Goal: Task Accomplishment & Management: Manage account settings

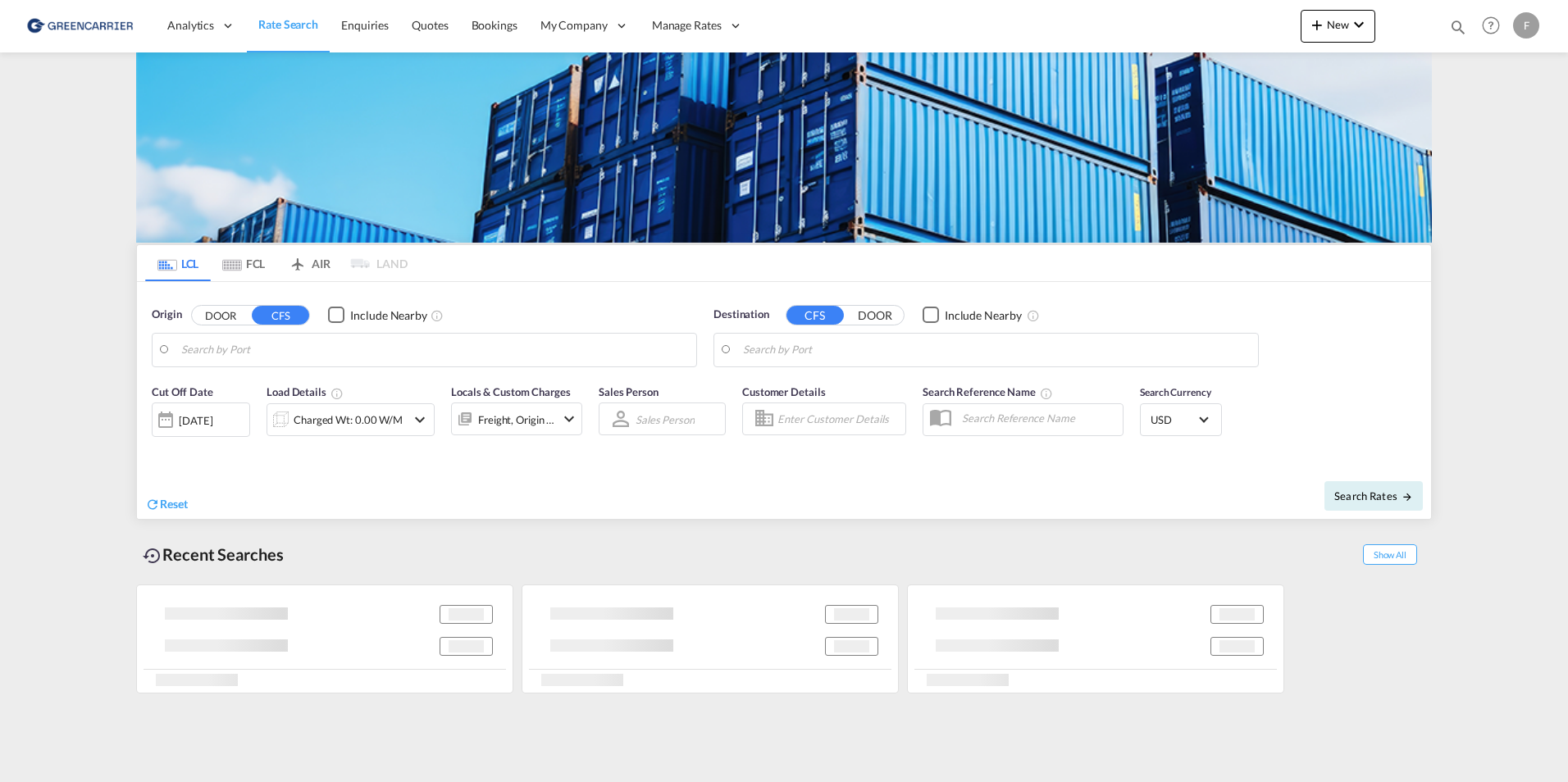
type input "[GEOGRAPHIC_DATA] ([GEOGRAPHIC_DATA]), [GEOGRAPHIC_DATA]"
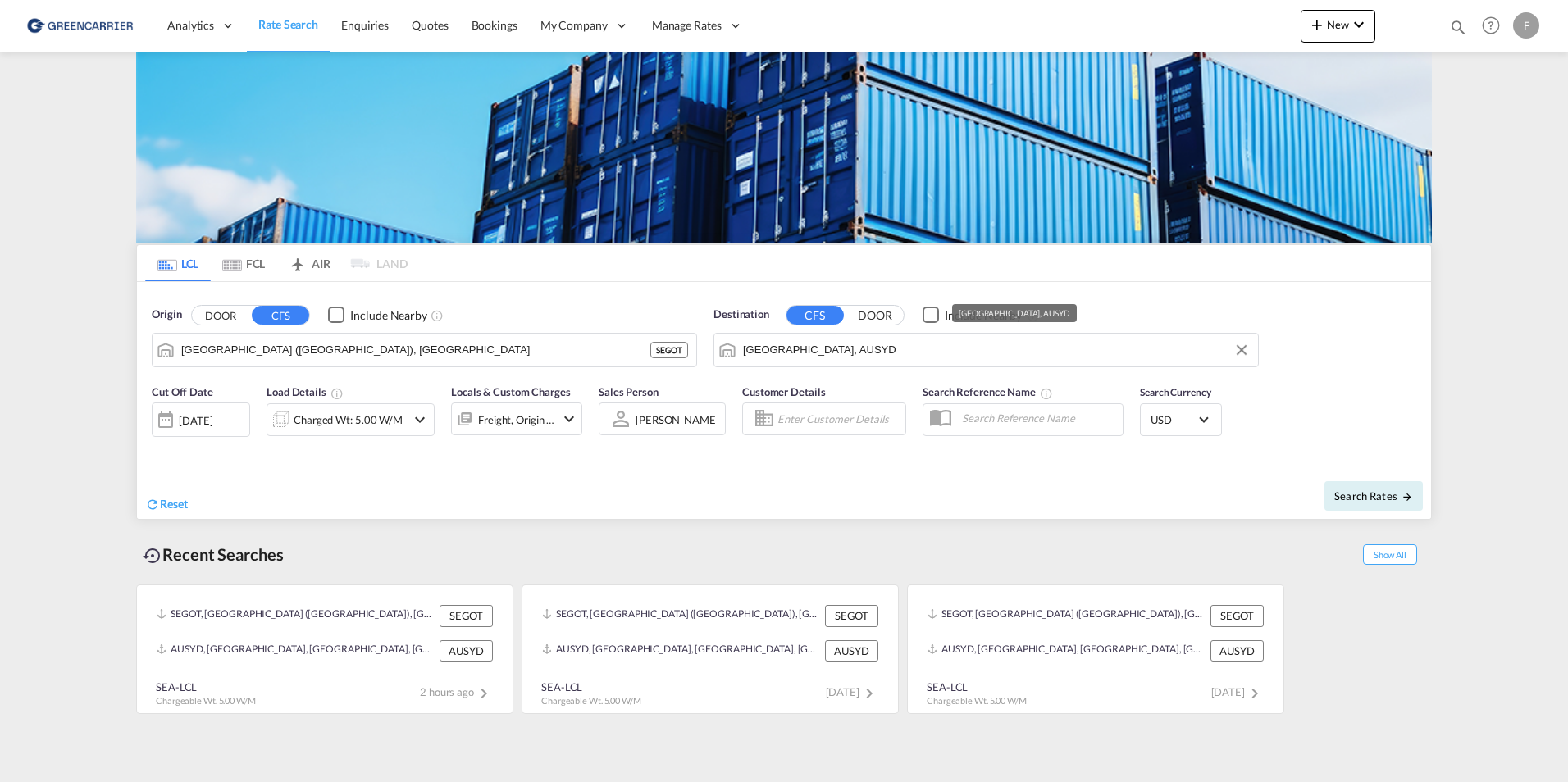
click at [945, 346] on input "[GEOGRAPHIC_DATA], AUSYD" at bounding box center [997, 350] width 507 height 25
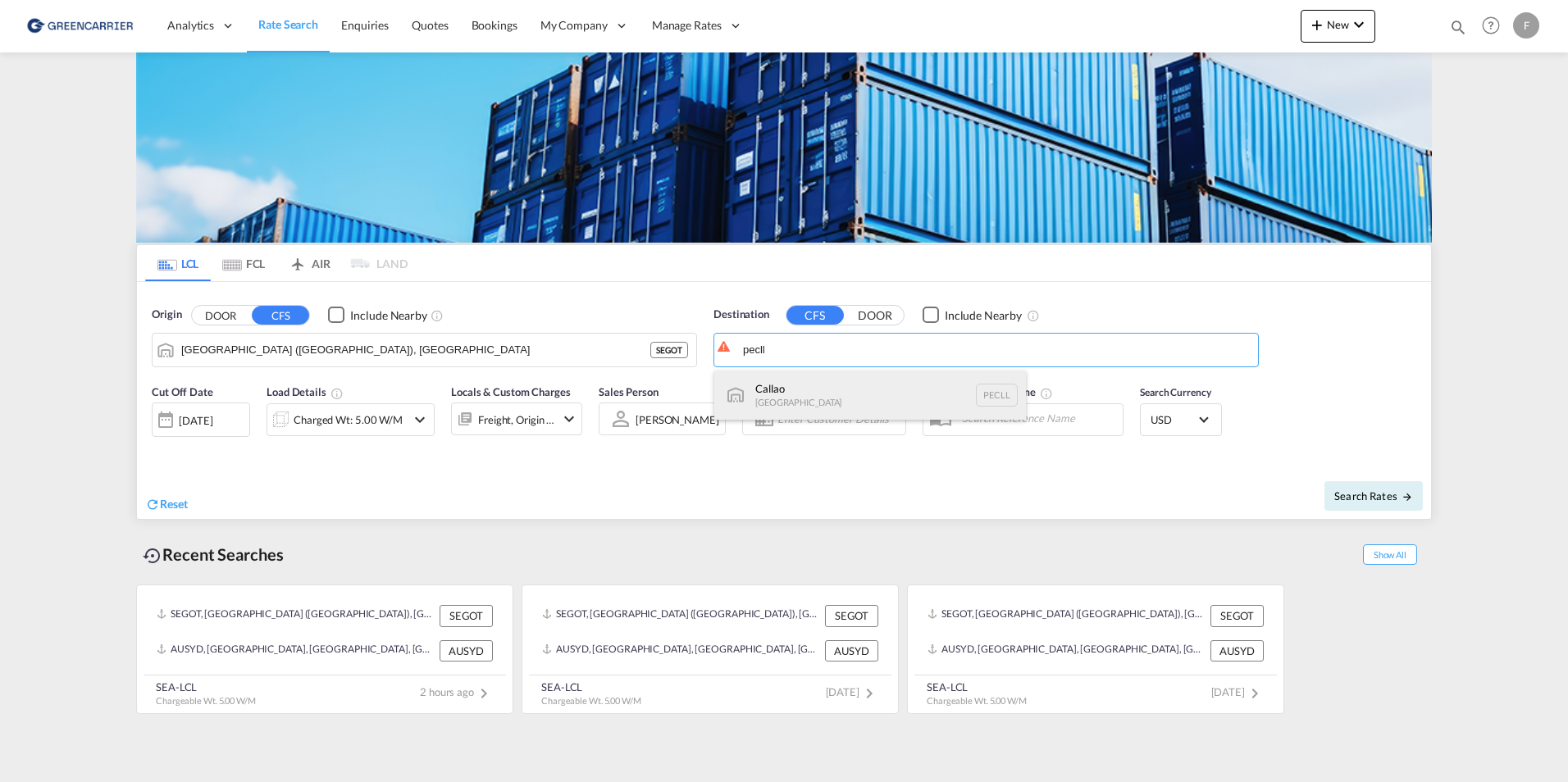
click at [801, 395] on div "Callao Peru PECLL" at bounding box center [870, 394] width 311 height 49
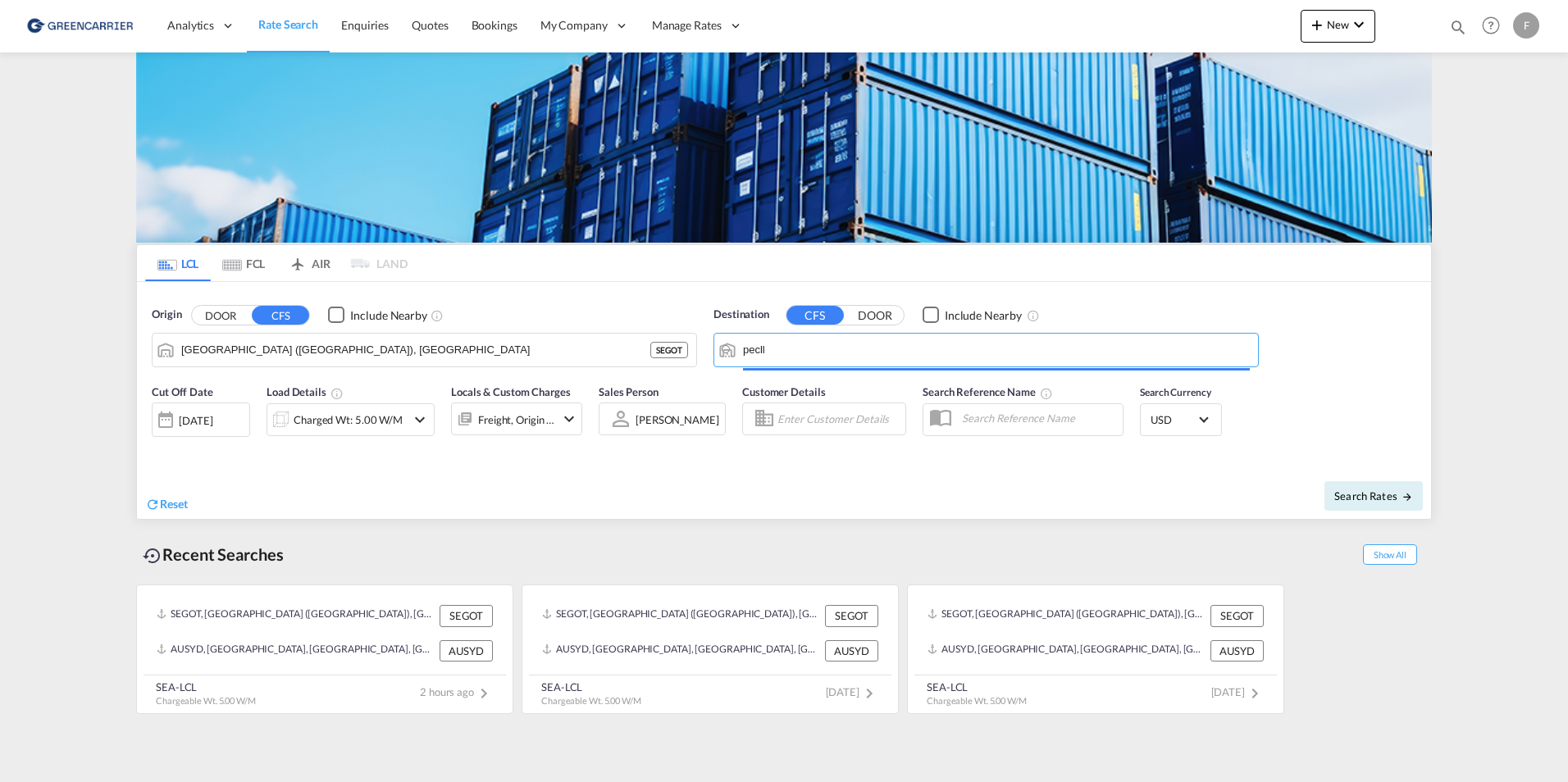
type input "Callao, PECLL"
click at [1397, 501] on span "Search Rates" at bounding box center [1374, 496] width 79 height 13
type input "SEGOT to PECLL / 6 Oct 2025"
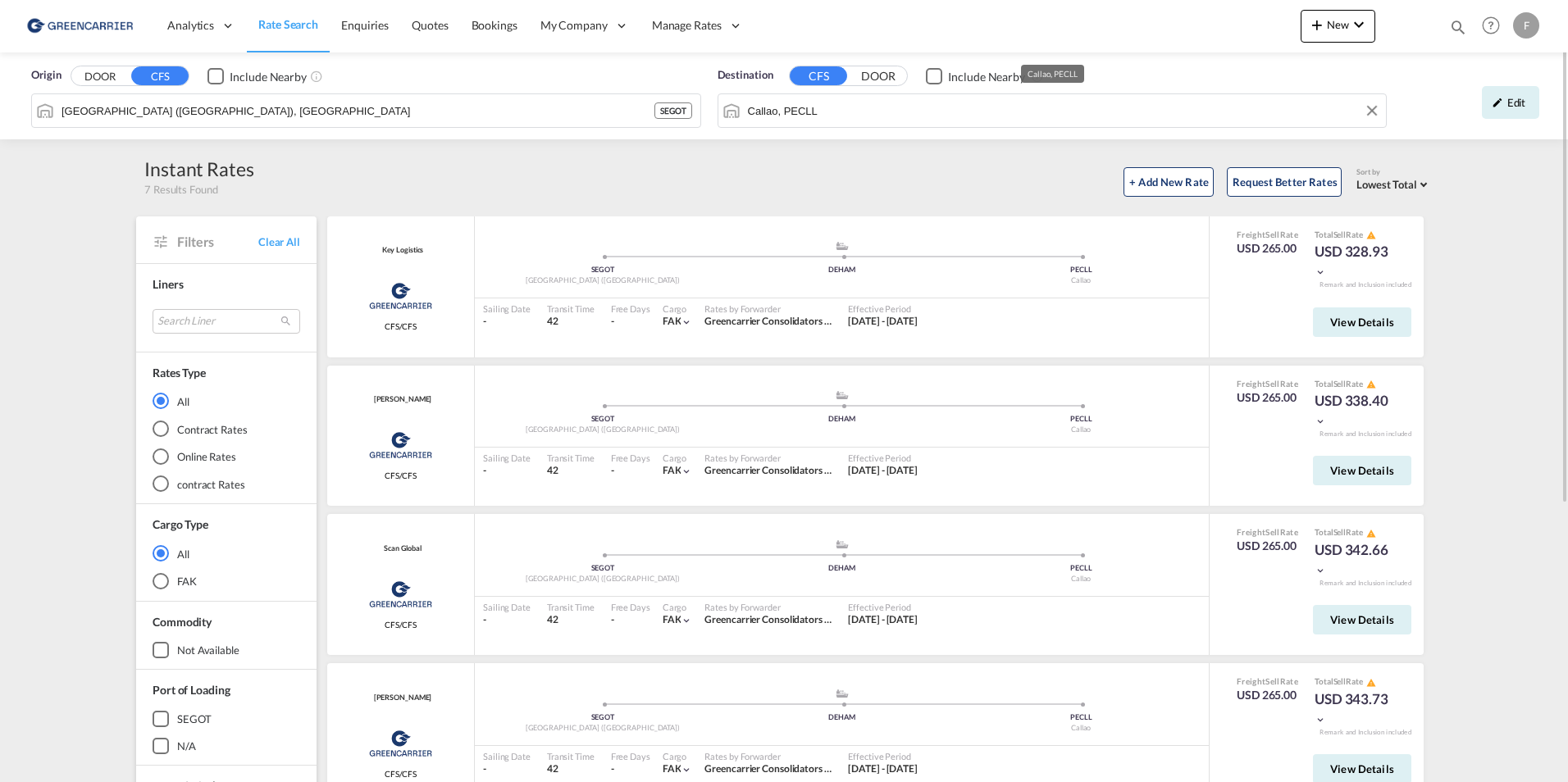
click at [899, 110] on input "Callao, PECLL" at bounding box center [1064, 111] width 631 height 25
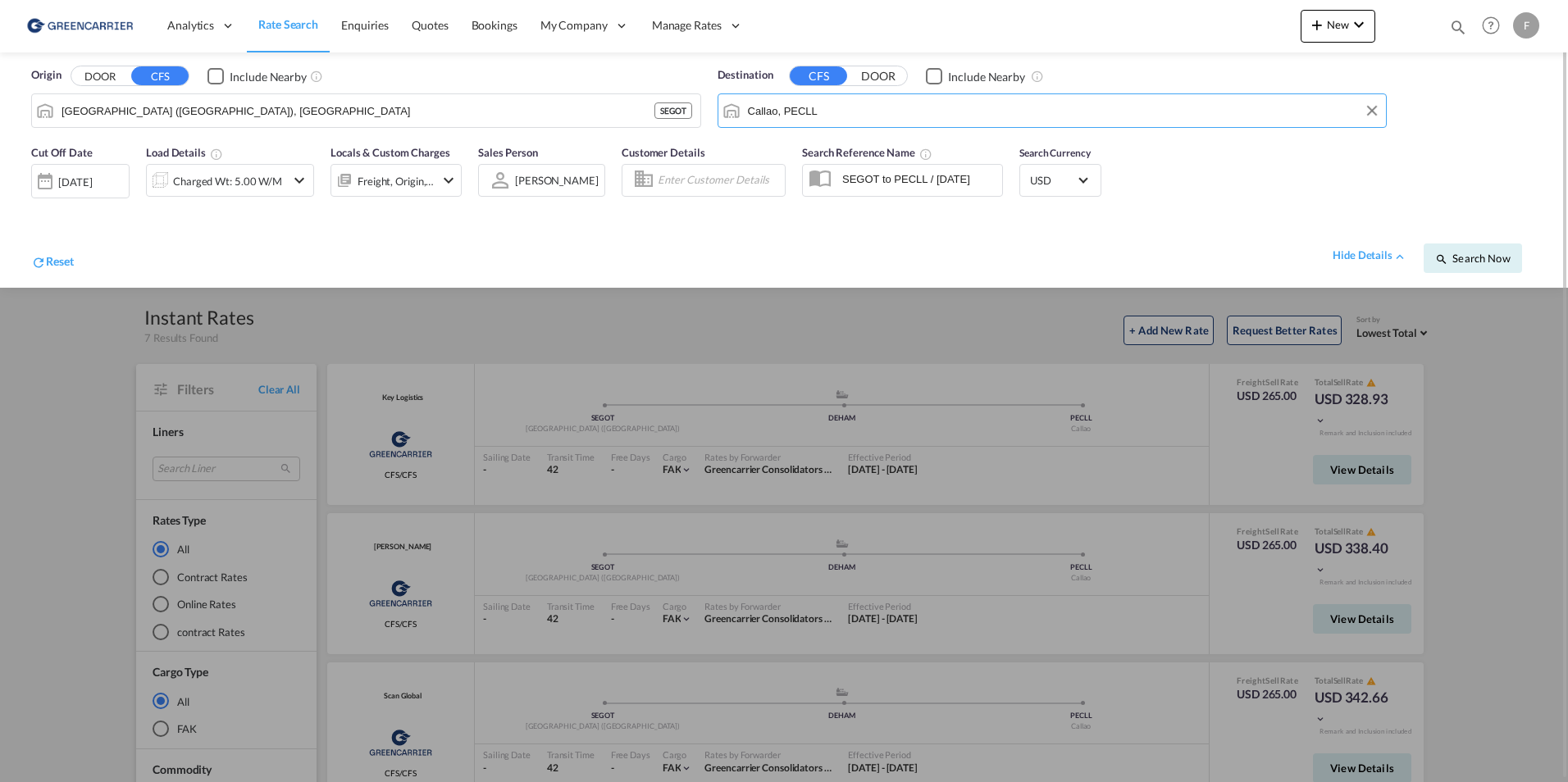
click at [899, 110] on input "Callao, PECLL" at bounding box center [1064, 111] width 631 height 25
click at [824, 155] on div "Sydney Australia AUSYD" at bounding box center [874, 155] width 311 height 49
type input "[GEOGRAPHIC_DATA], AUSYD"
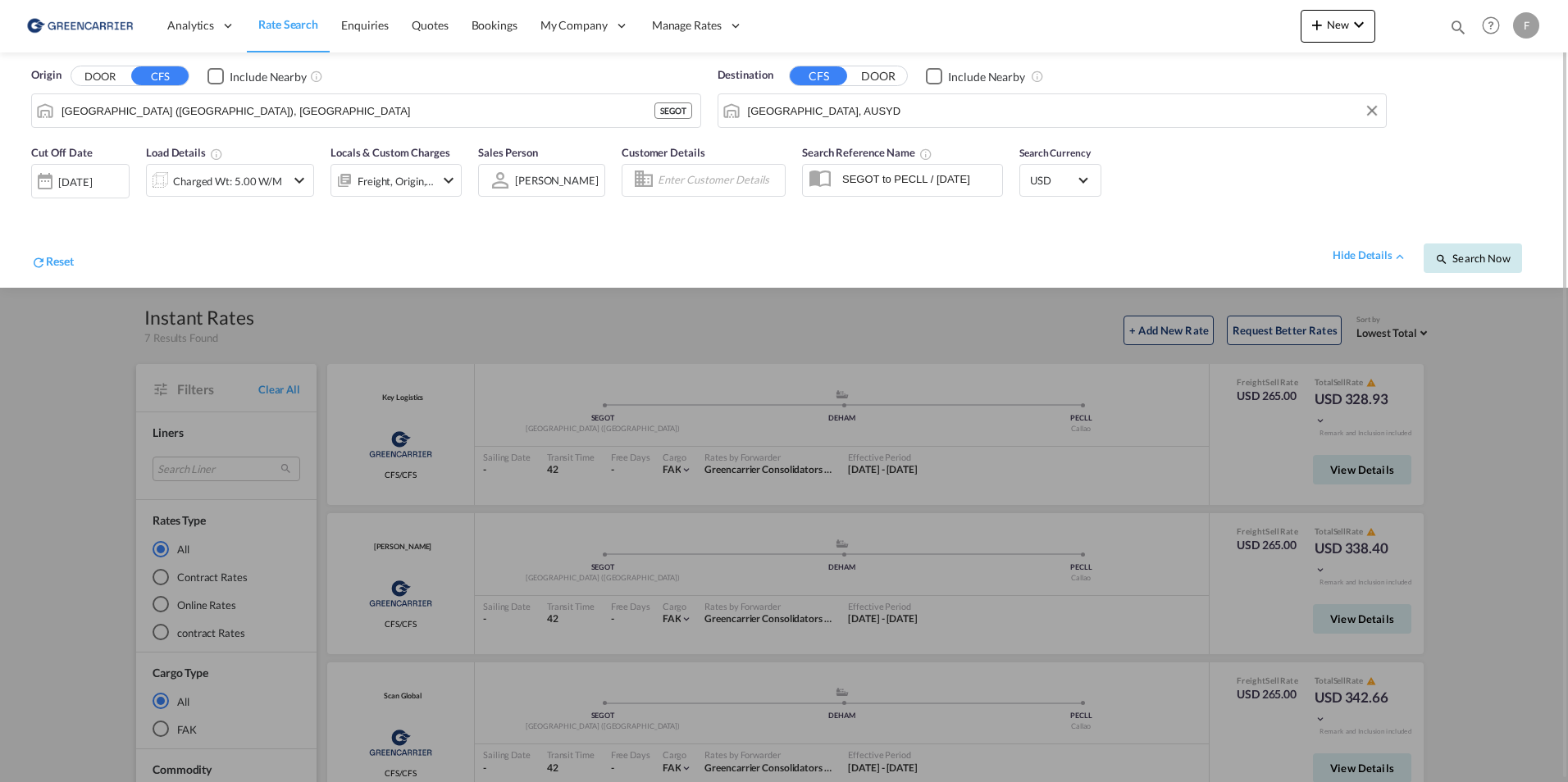
click at [1491, 257] on span "Search Now" at bounding box center [1472, 258] width 75 height 13
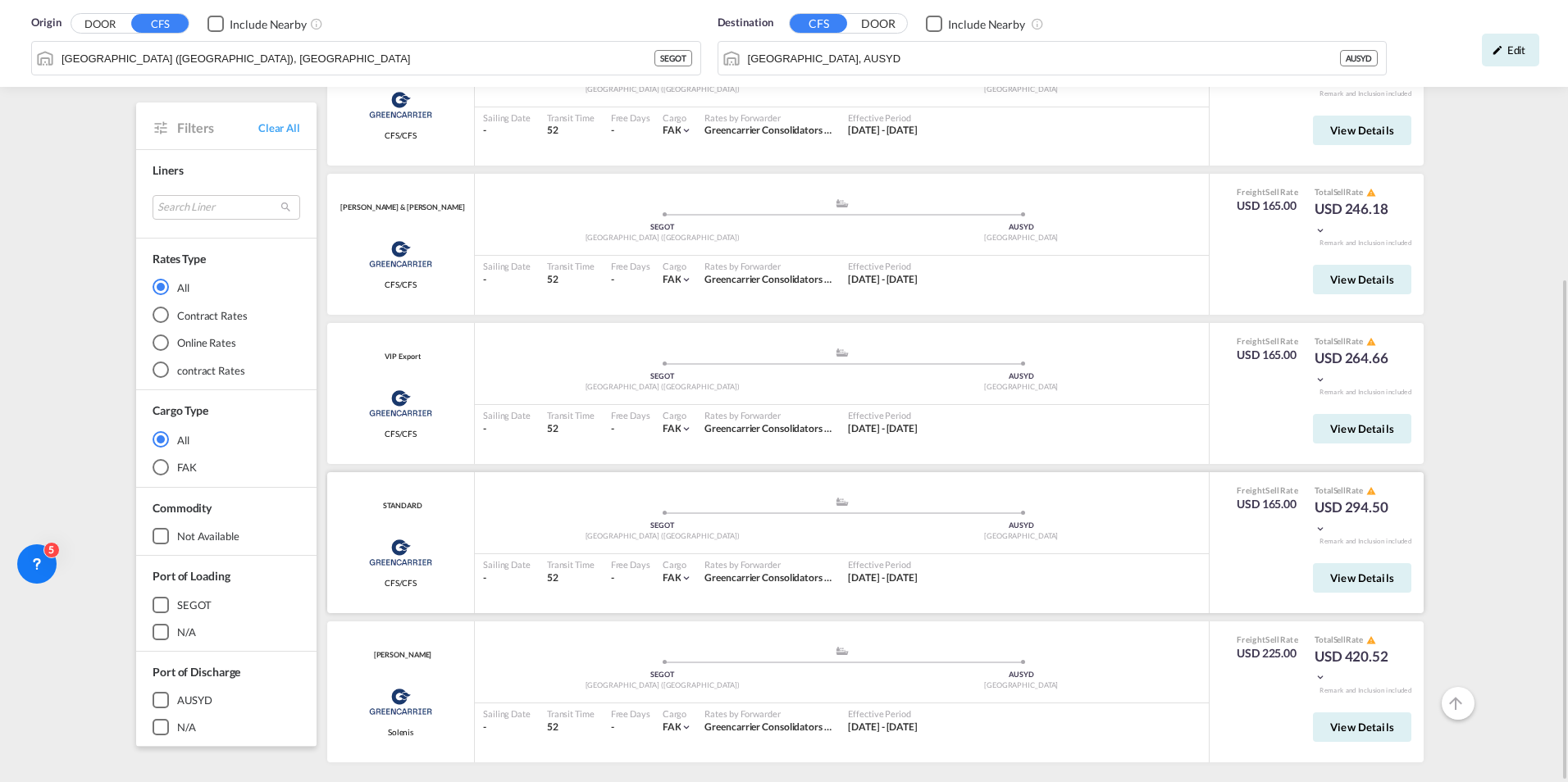
scroll to position [1163, 0]
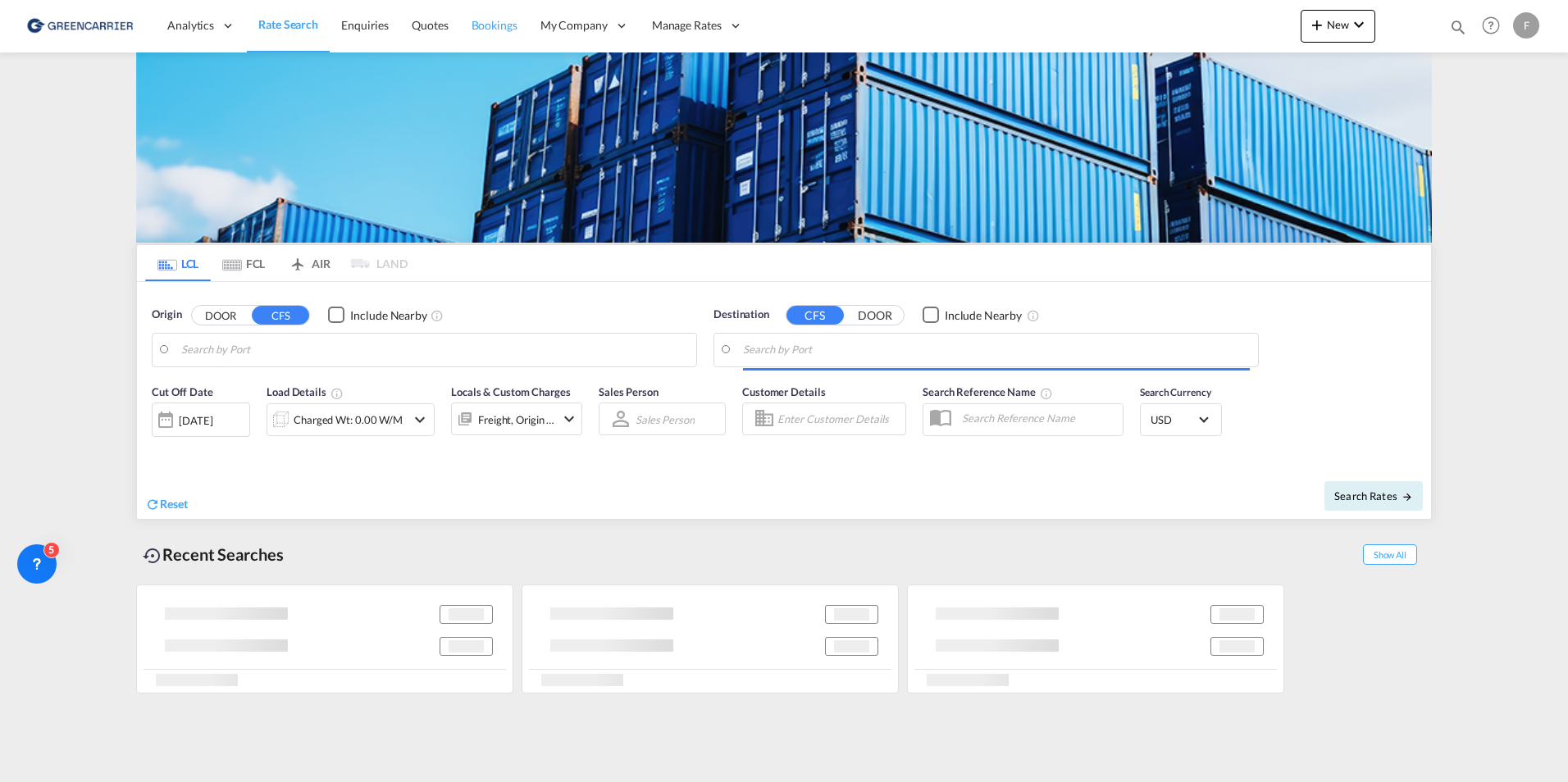
type input "[GEOGRAPHIC_DATA] ([GEOGRAPHIC_DATA]), [GEOGRAPHIC_DATA]"
type input "[GEOGRAPHIC_DATA], AUSYD"
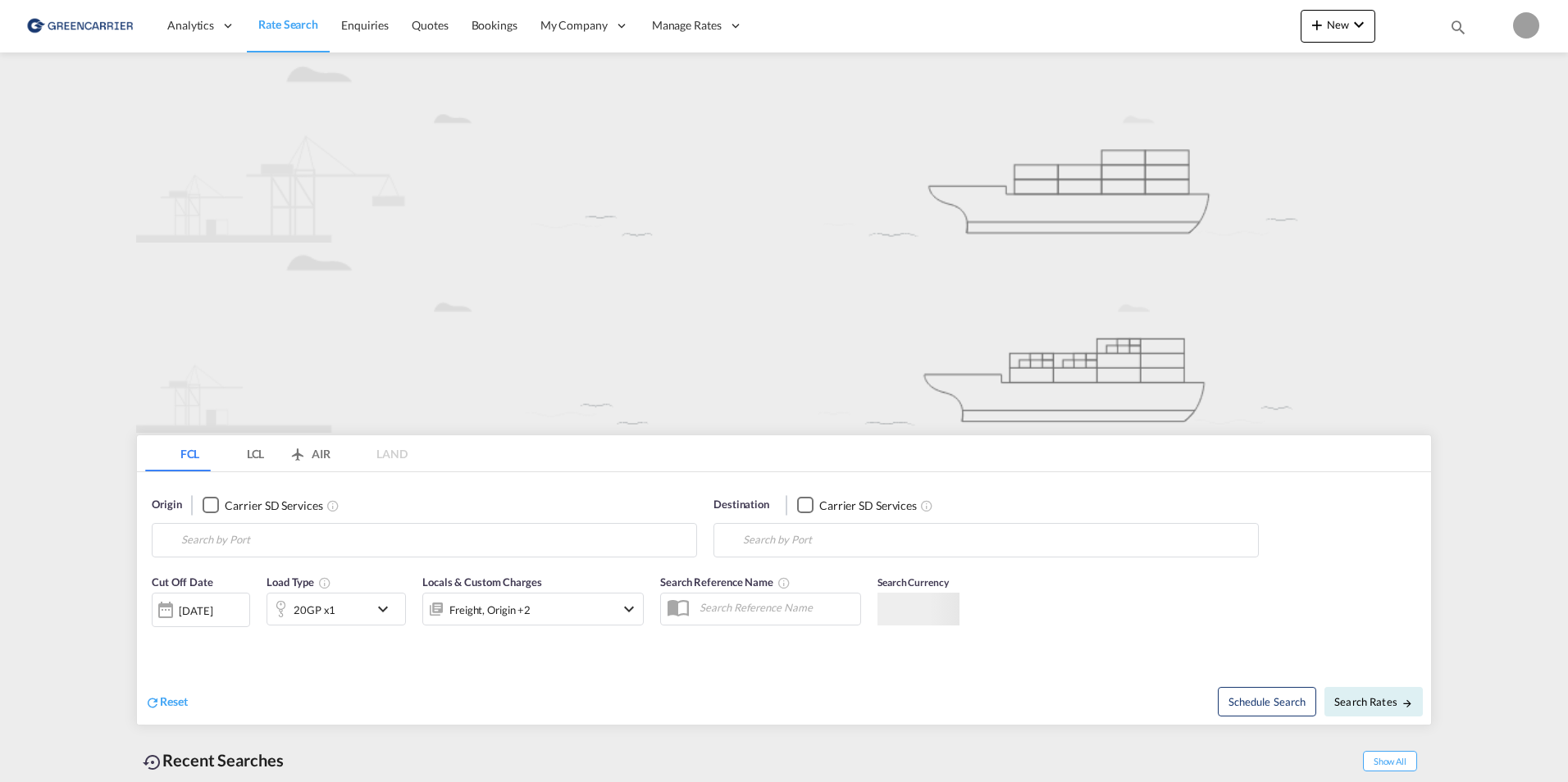
type input "[GEOGRAPHIC_DATA] ([GEOGRAPHIC_DATA]), [GEOGRAPHIC_DATA]"
type input "Singapore, SGSIN"
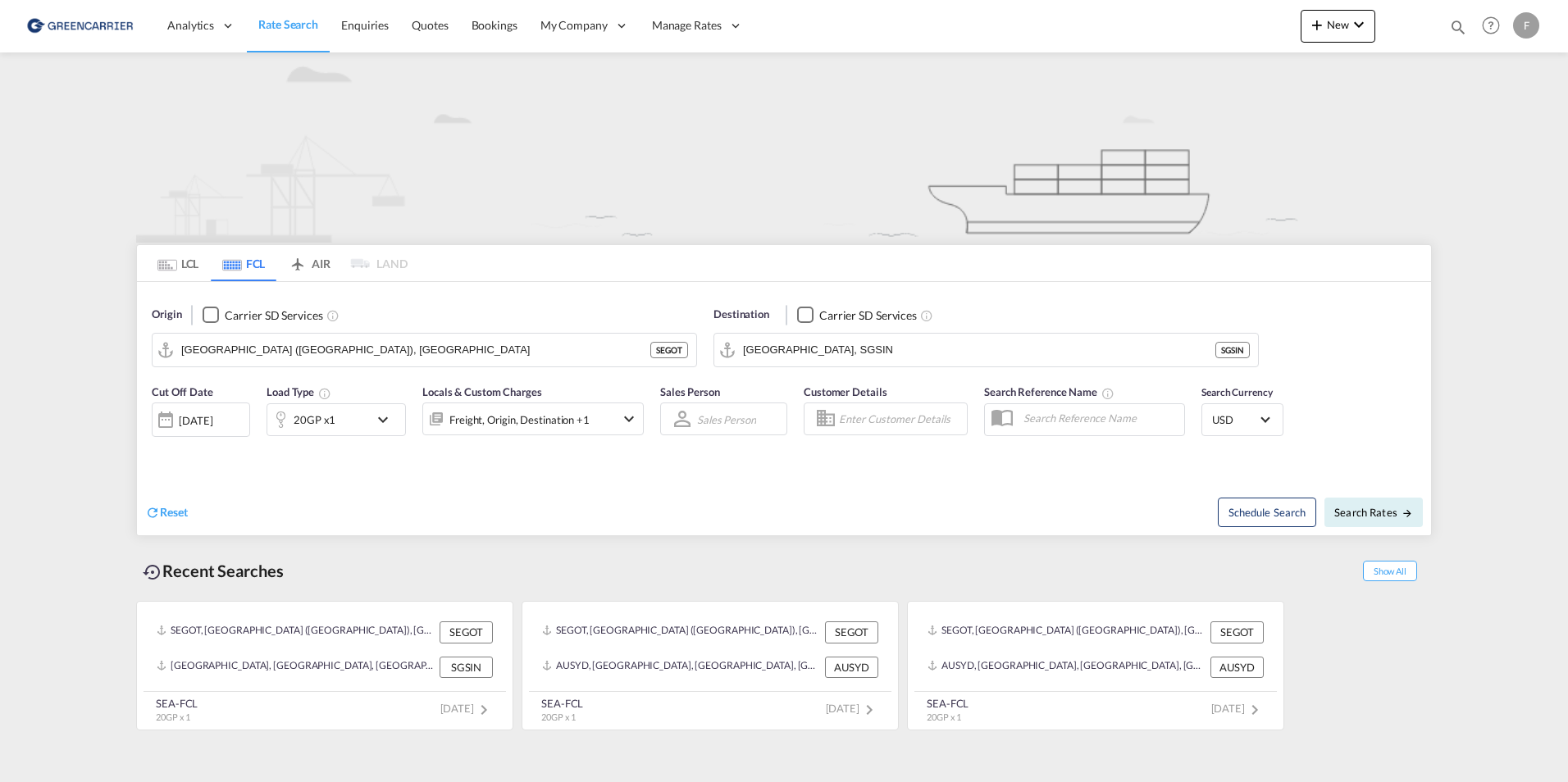
click at [184, 265] on md-tab-item "LCL" at bounding box center [178, 262] width 66 height 36
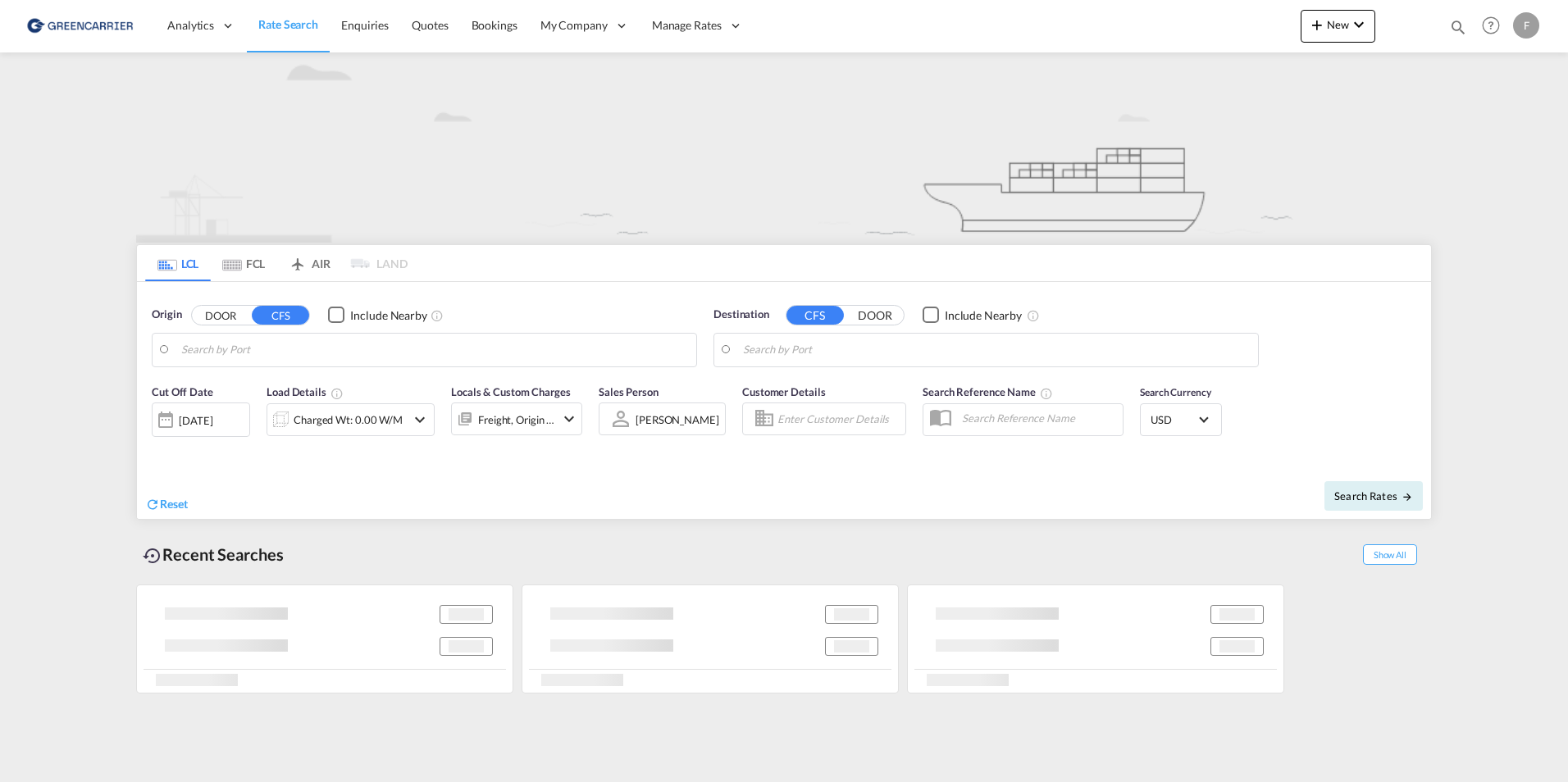
type input "[GEOGRAPHIC_DATA] ([GEOGRAPHIC_DATA]), [GEOGRAPHIC_DATA]"
type input "[GEOGRAPHIC_DATA], AUSYD"
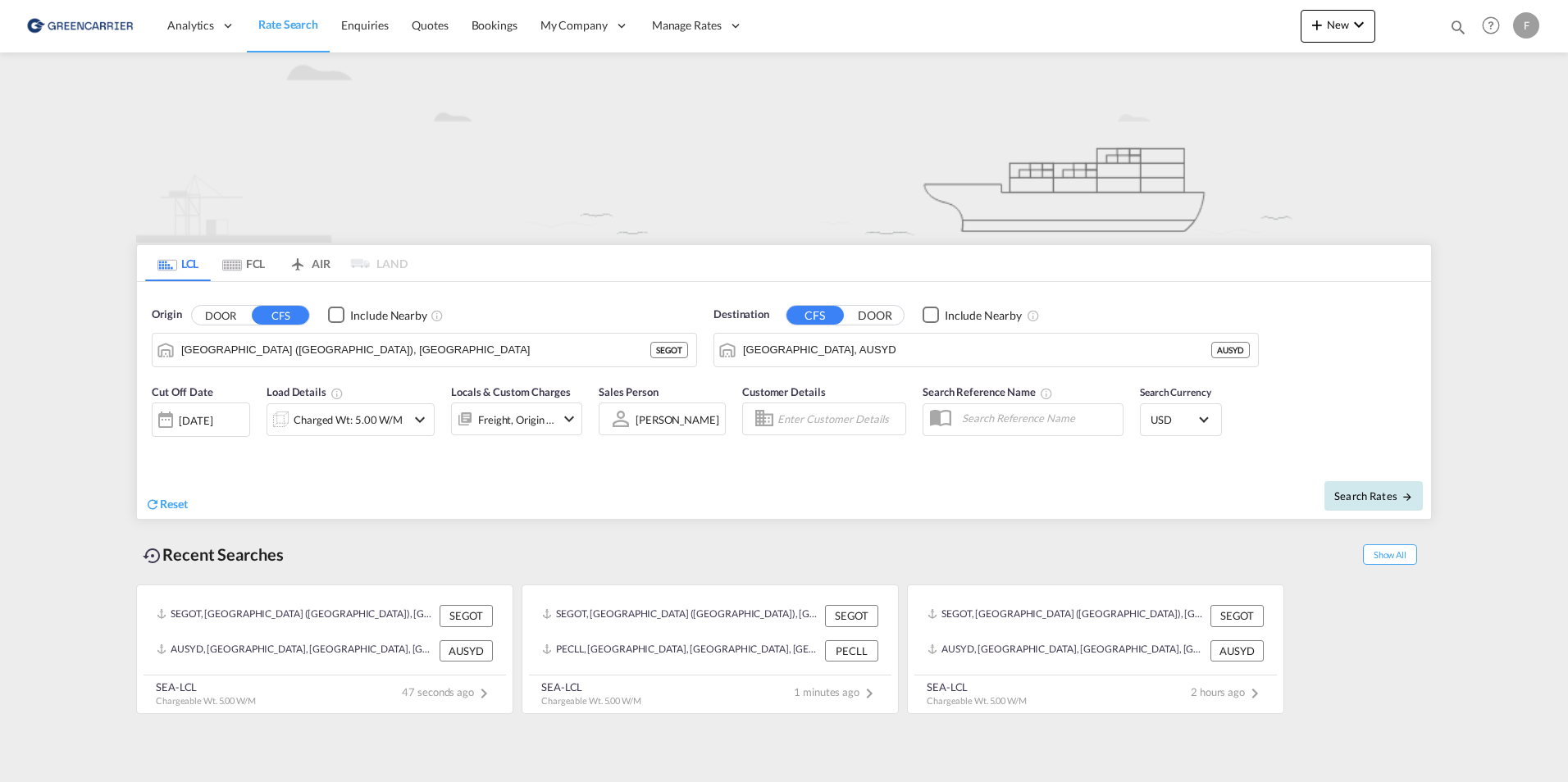
click at [1374, 499] on span "Search Rates" at bounding box center [1374, 496] width 79 height 13
type input "SEGOT to AUSYD / [DATE]"
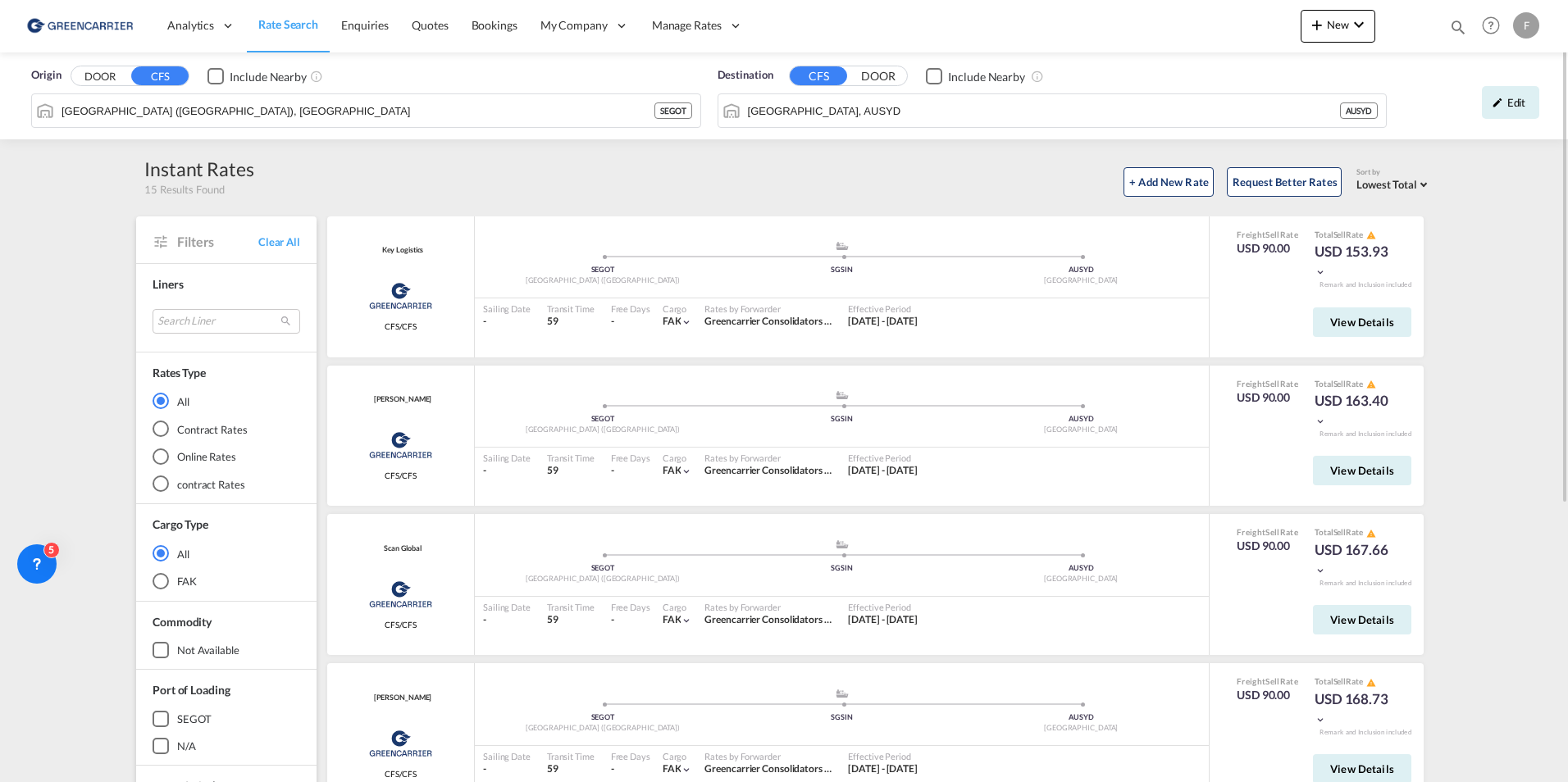
click at [70, 215] on div "Origin DOOR CFS Include Nearby Gothenburg (Goteborg), SEGOT SEGOT Destination C…" at bounding box center [784, 633] width 1568 height 1163
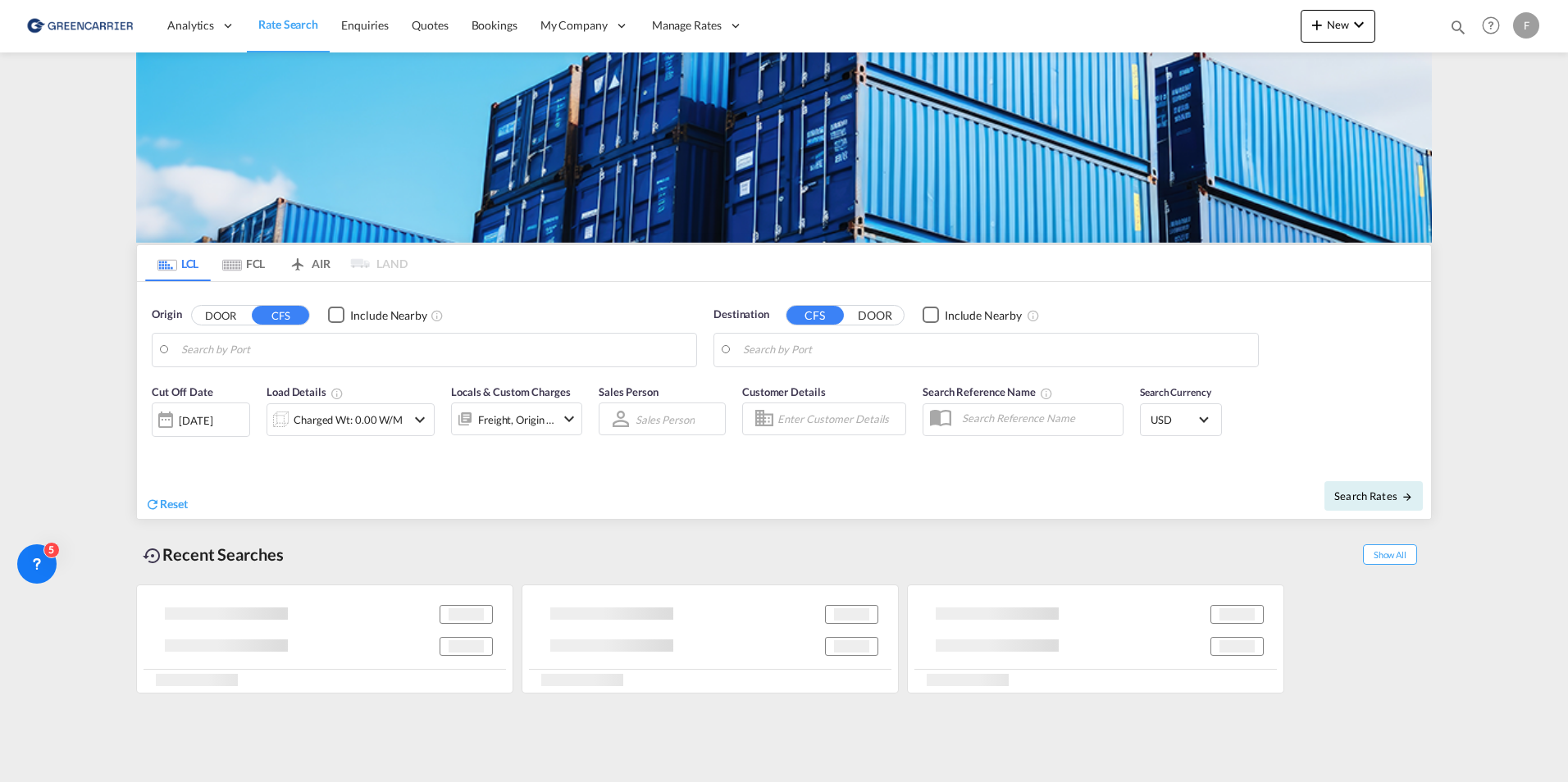
type input "[GEOGRAPHIC_DATA] ([GEOGRAPHIC_DATA]), [GEOGRAPHIC_DATA]"
type input "[GEOGRAPHIC_DATA], AUSYD"
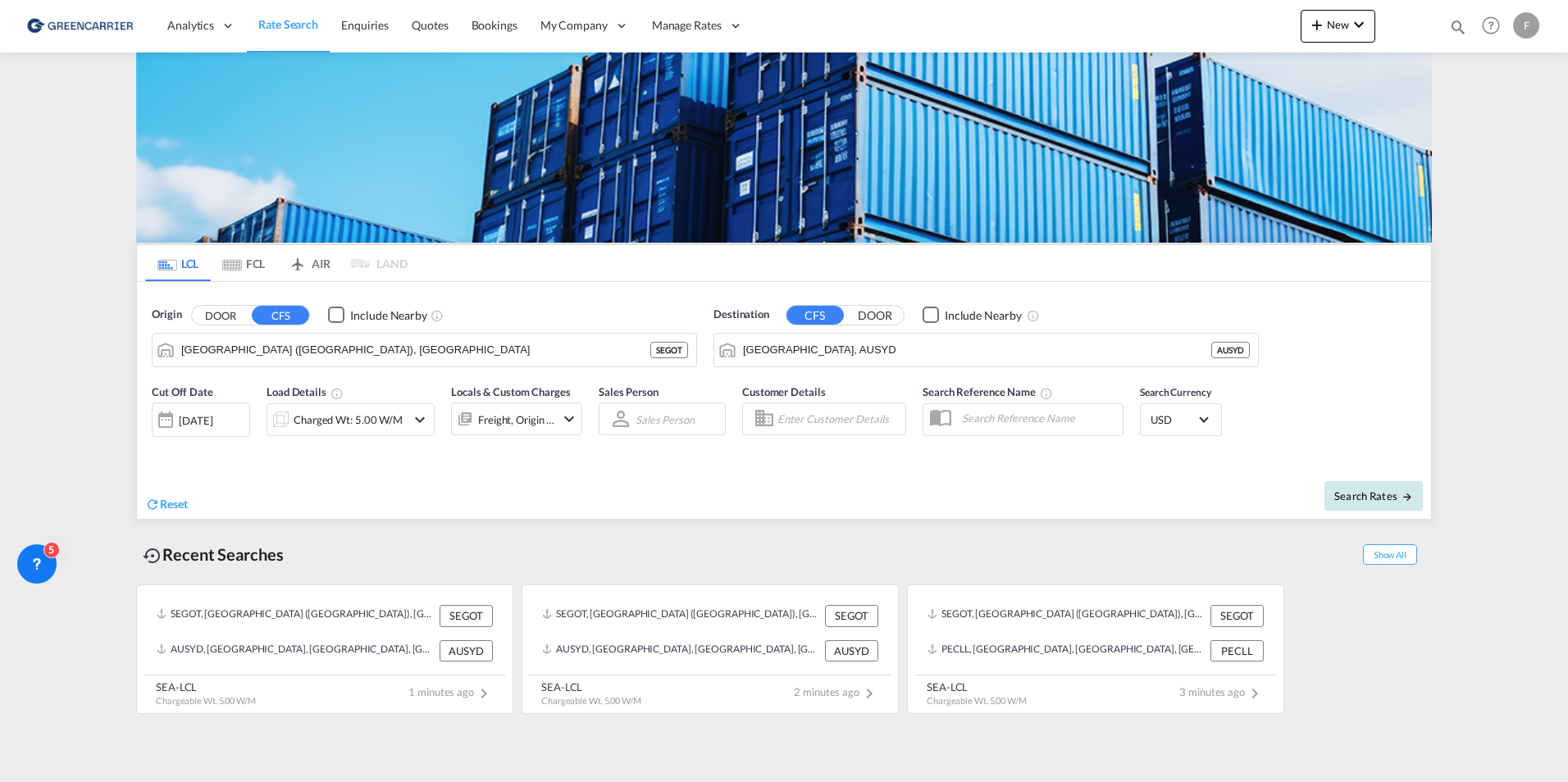
click at [1389, 497] on span "Search Rates" at bounding box center [1374, 496] width 79 height 13
type input "SEGOT to AUSYD / [DATE]"
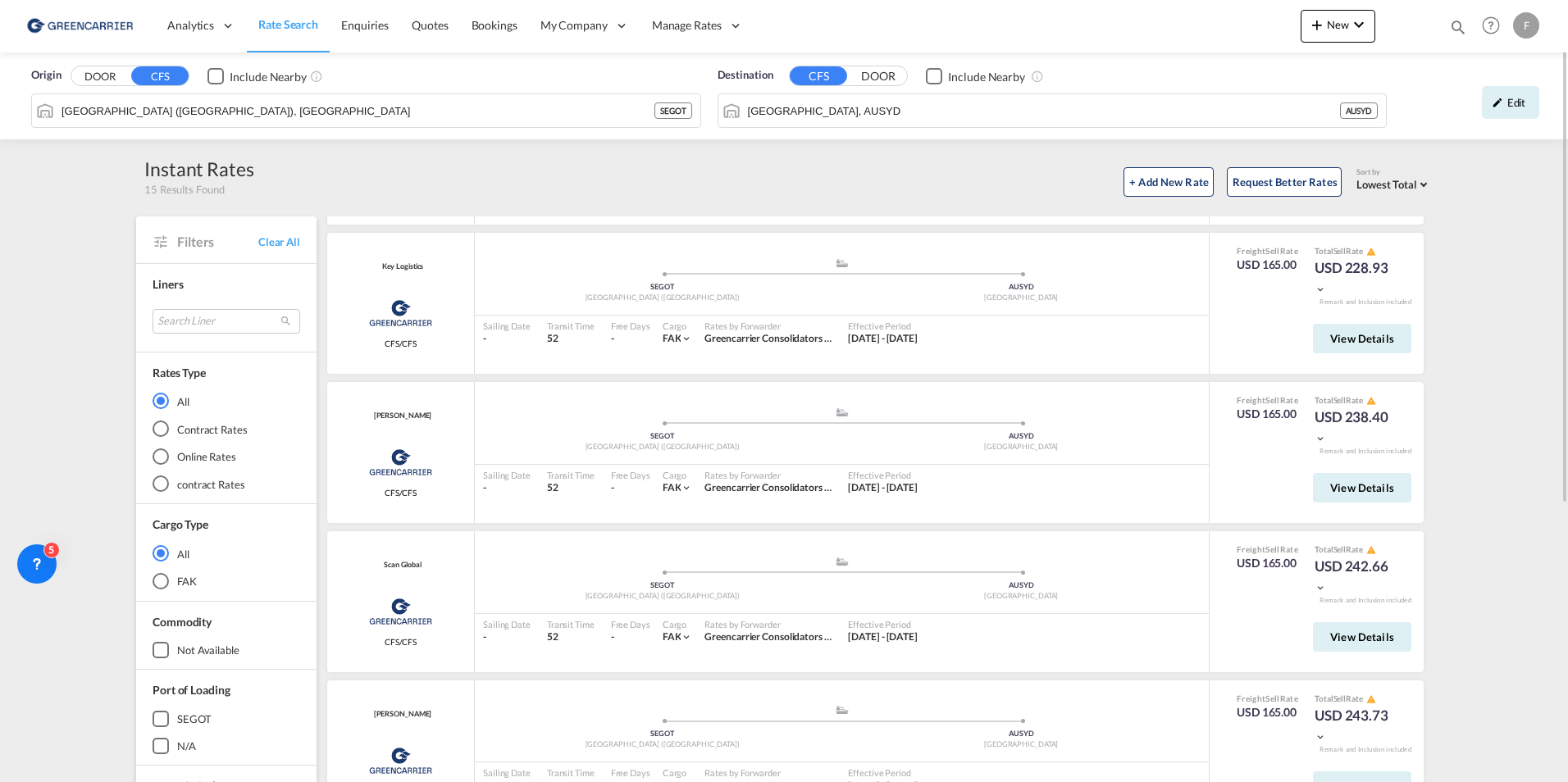
scroll to position [671, 0]
click at [1491, 109] on div "Edit" at bounding box center [1511, 103] width 57 height 33
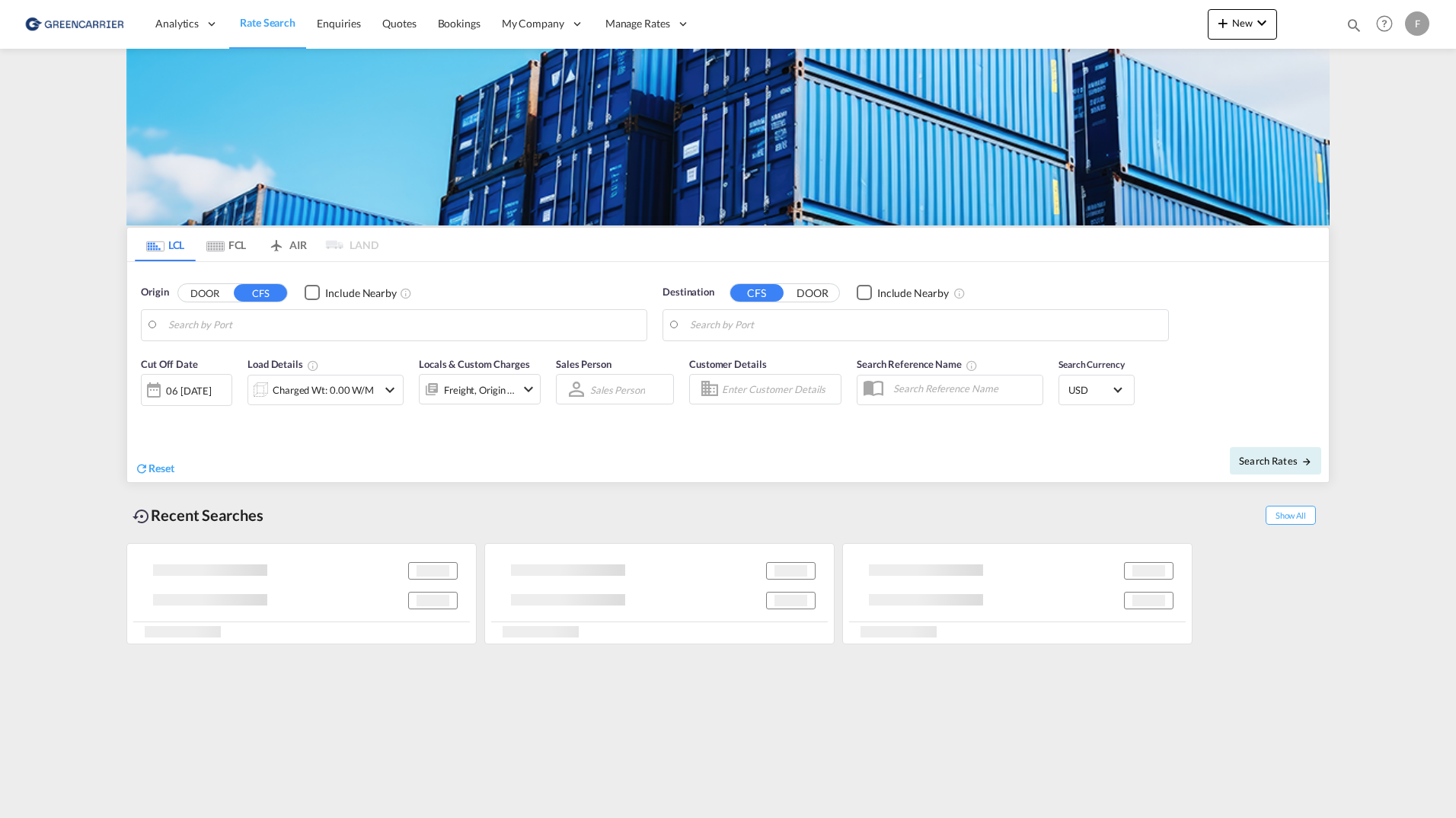
type input "[GEOGRAPHIC_DATA], NOOSL"
type input "Busan, KRPUS"
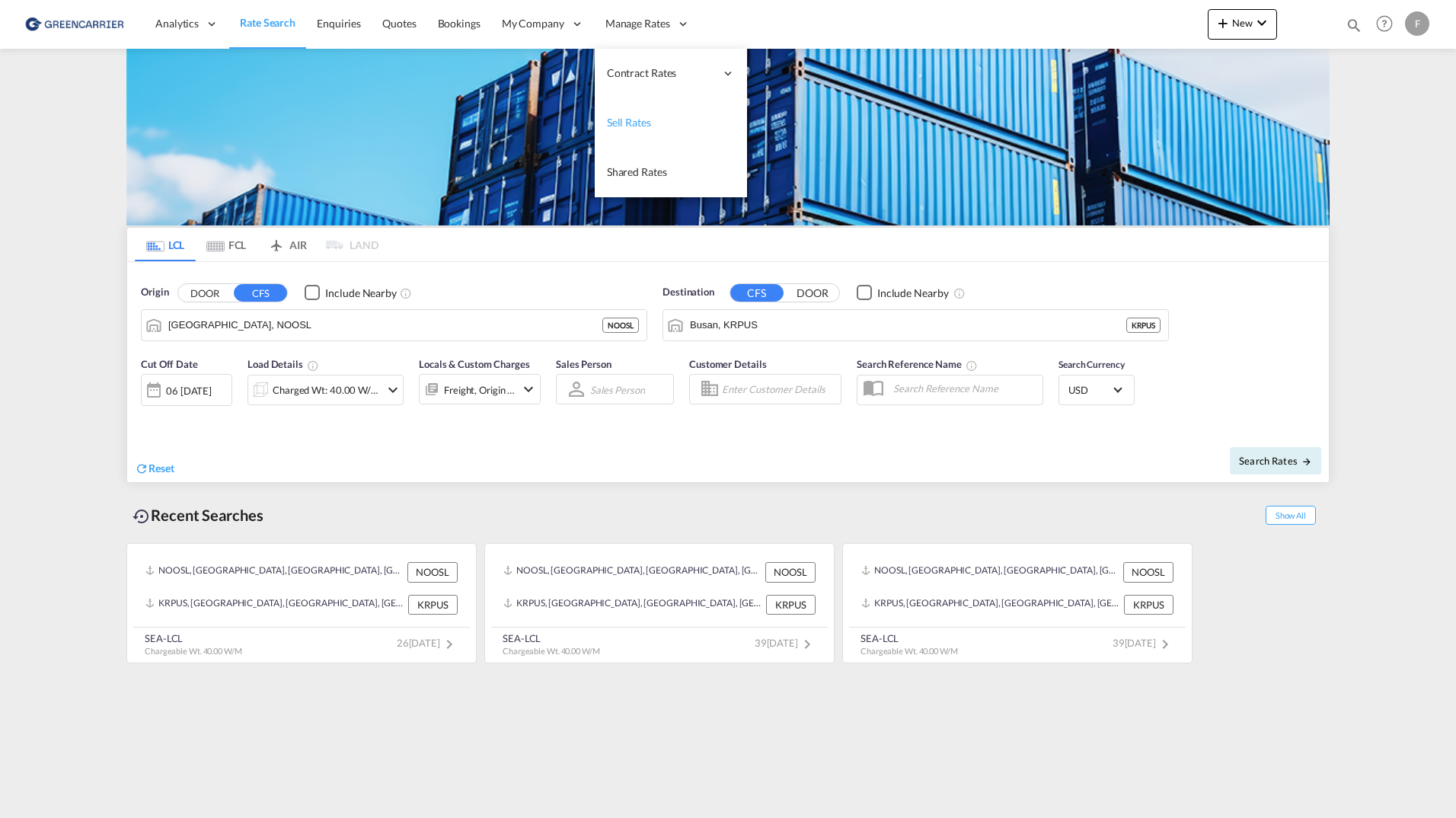
click at [630, 127] on span "Sell Rates" at bounding box center [629, 122] width 44 height 13
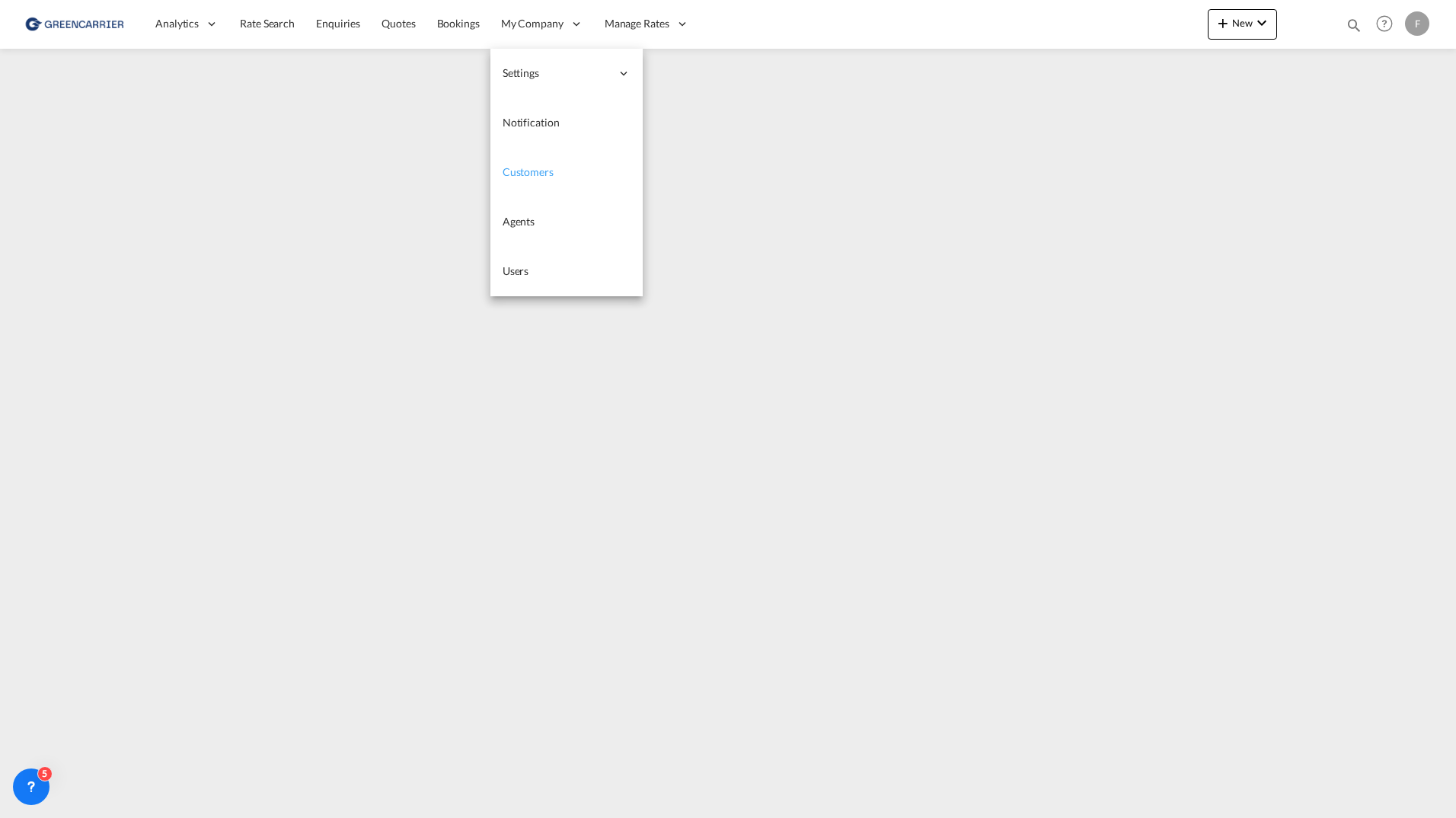
click at [533, 163] on link "Customers" at bounding box center [567, 173] width 153 height 49
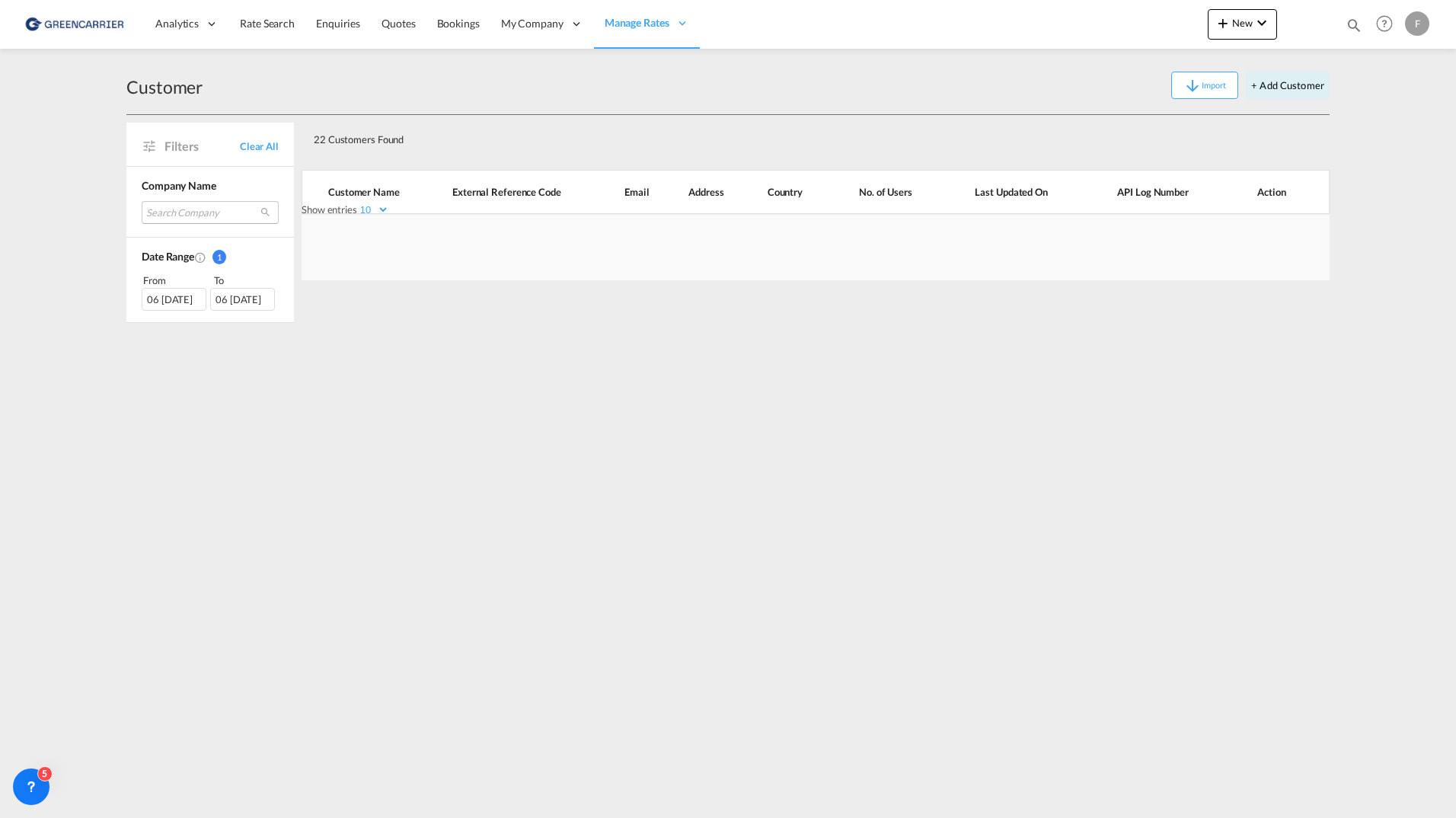
click at [197, 209] on md-select "Search Company [PERSON_NAME] holding as bring cargo as kaizen shipping as sg lo…" at bounding box center [211, 213] width 137 height 23
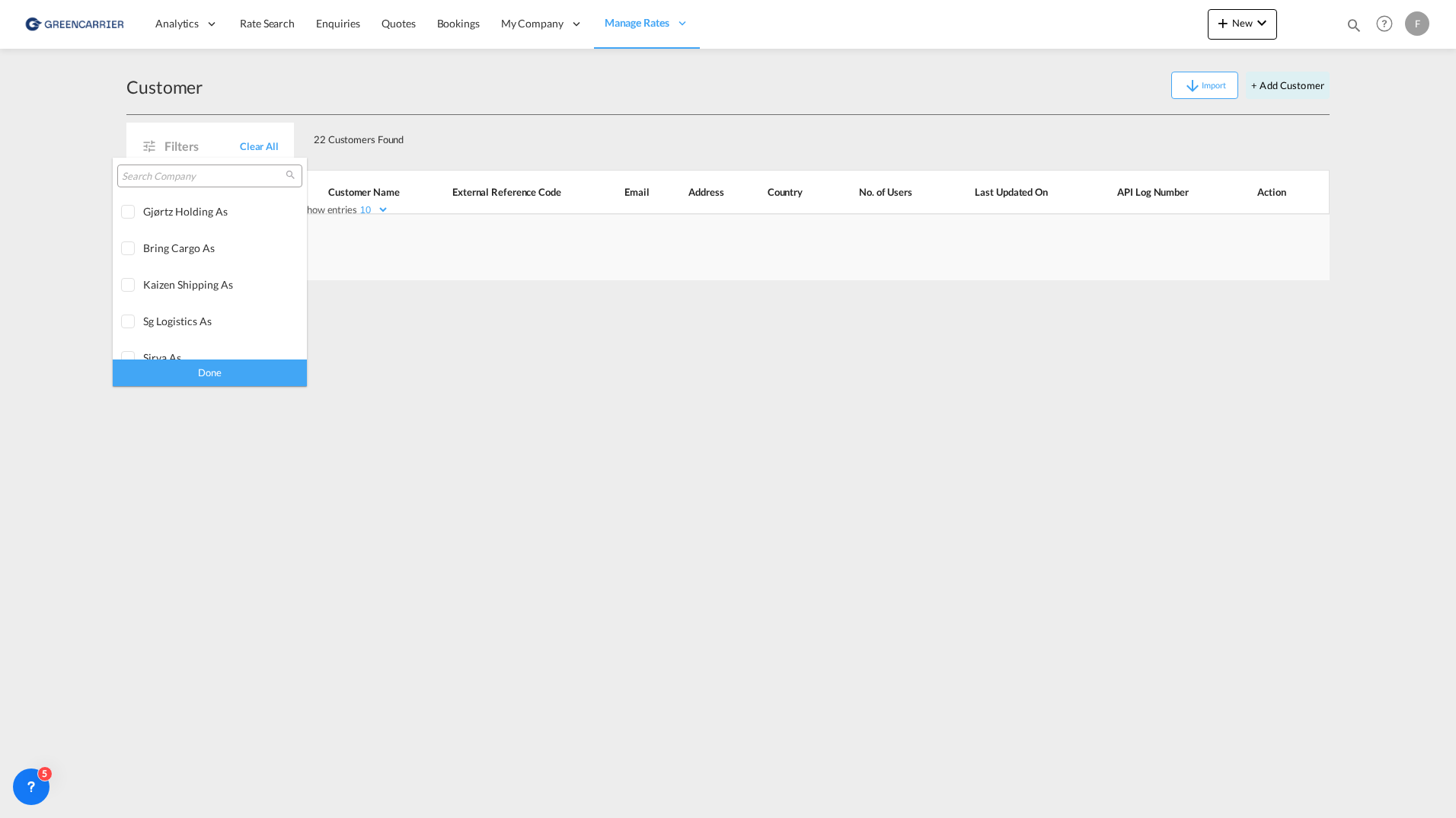
click at [190, 175] on input "search" at bounding box center [204, 177] width 163 height 14
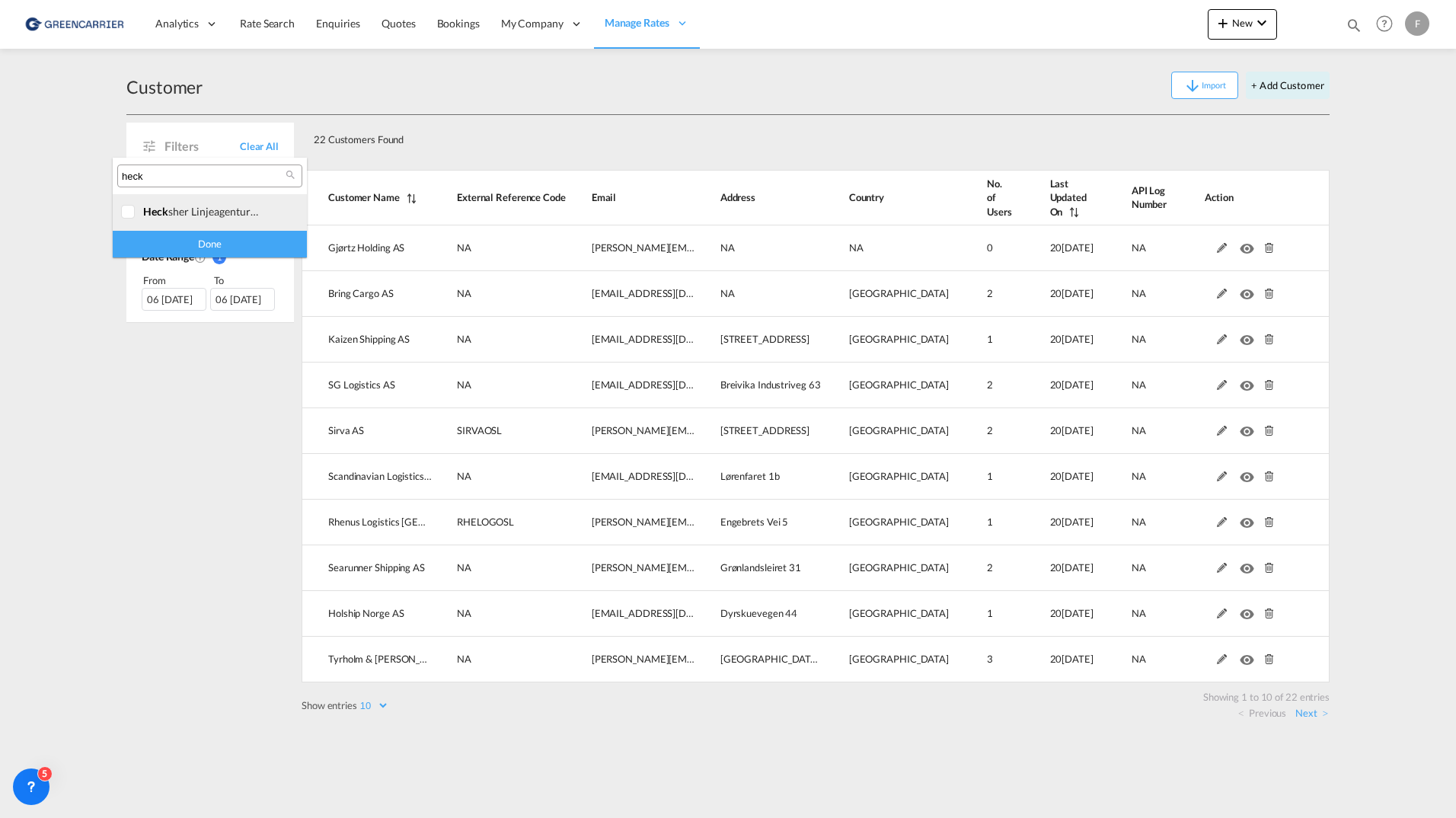
type input "heck"
click at [204, 210] on div "[PERSON_NAME] linjeagenturer as" at bounding box center [203, 211] width 120 height 13
click at [209, 236] on div "Done" at bounding box center [210, 244] width 194 height 27
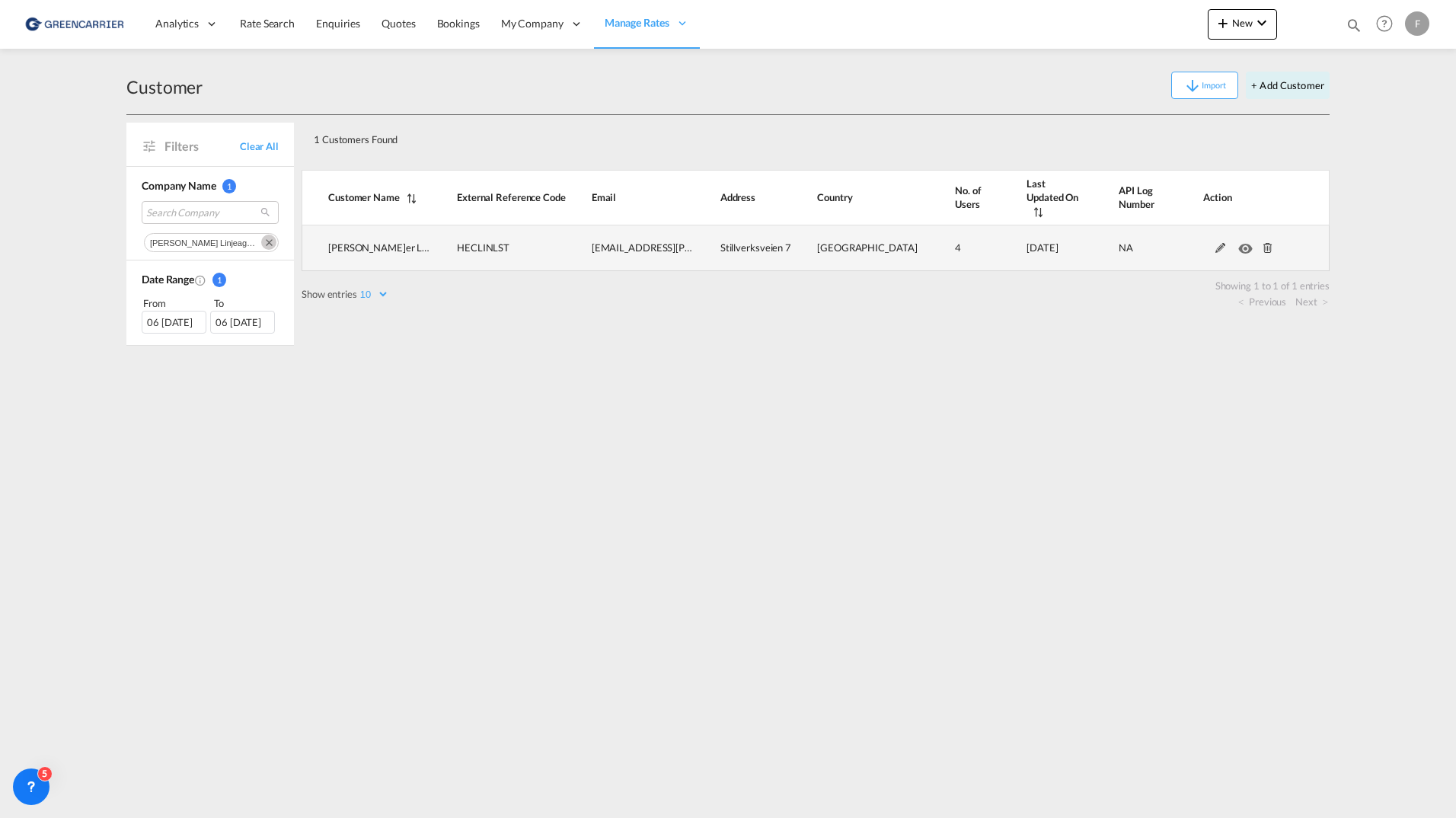
click at [1215, 243] on md-icon at bounding box center [1221, 248] width 20 height 11
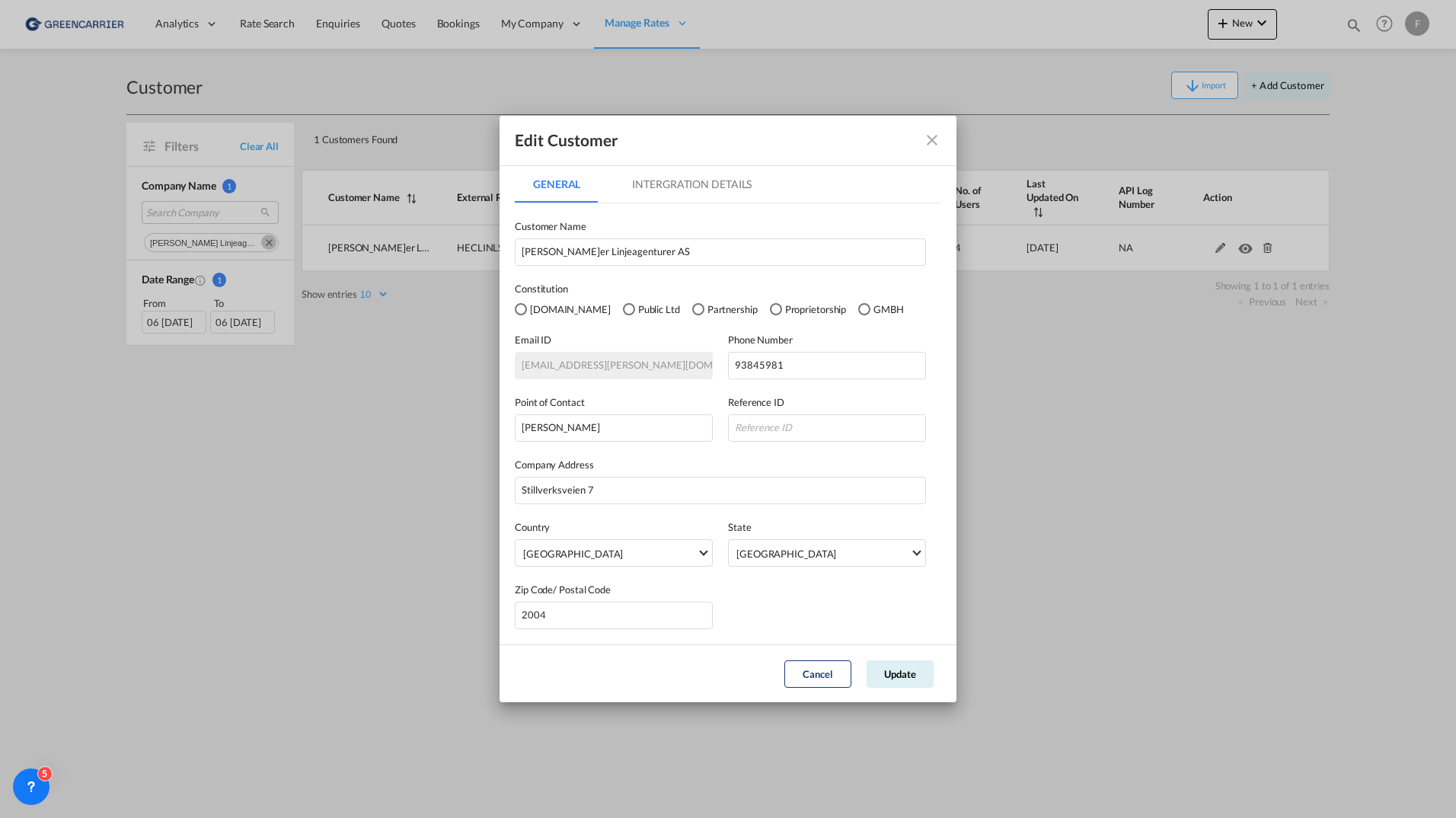
click at [728, 187] on md-tab-item "Intergration Details" at bounding box center [692, 183] width 156 height 36
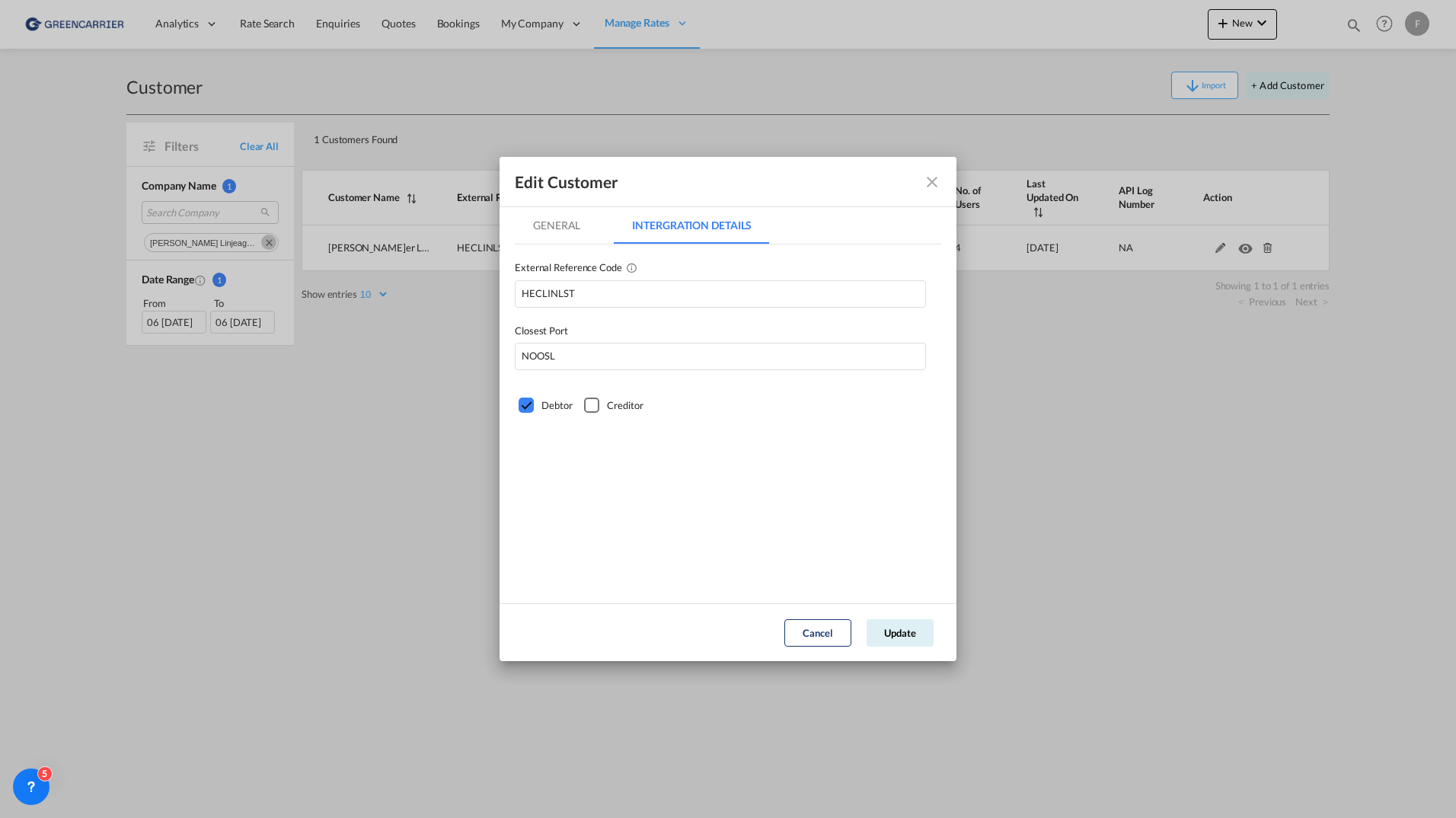
click at [935, 183] on md-icon "icon-close fg-AAA8AD" at bounding box center [932, 182] width 19 height 19
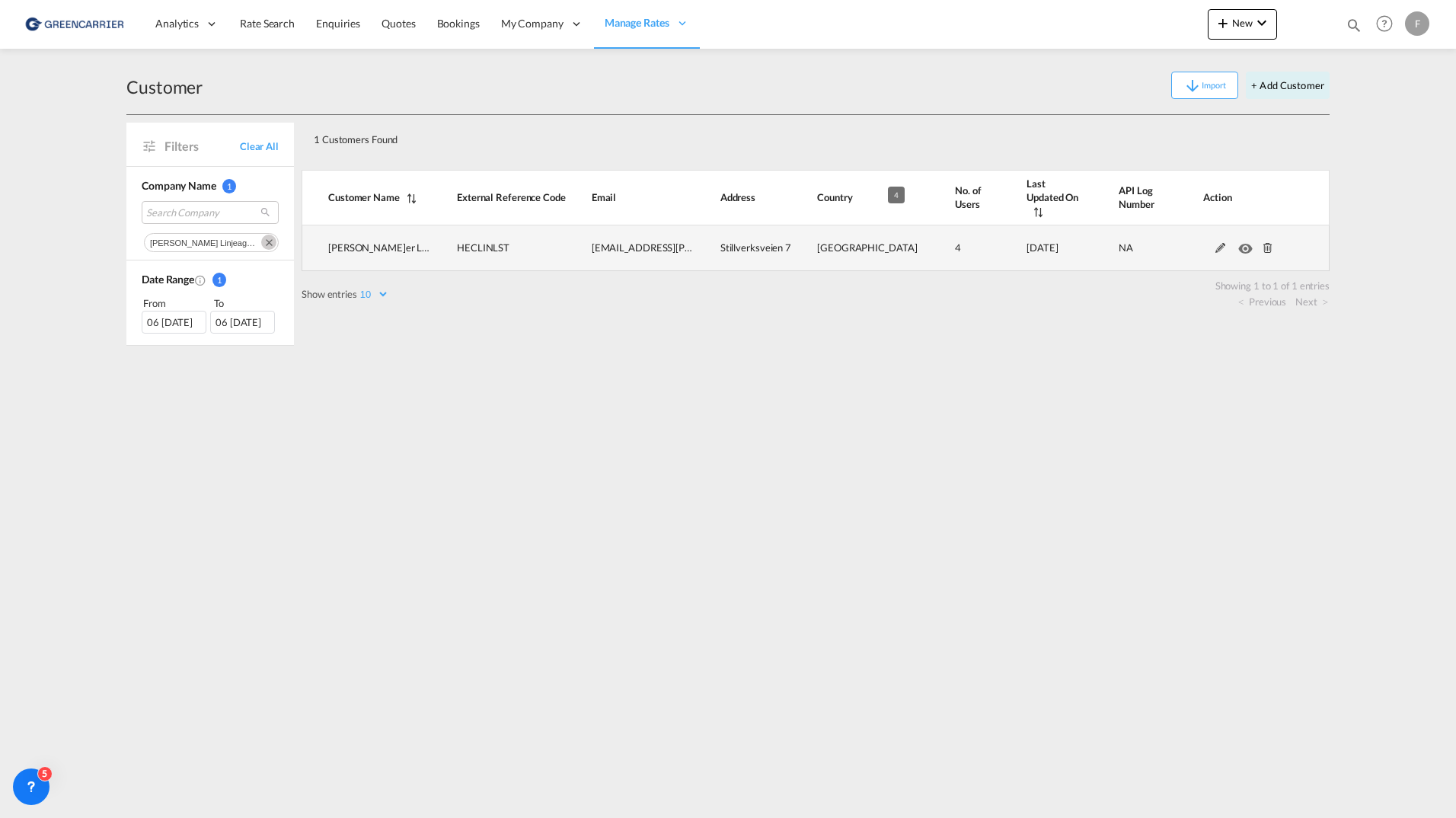
click at [956, 242] on span "4" at bounding box center [959, 247] width 6 height 12
click at [1224, 243] on md-icon at bounding box center [1221, 248] width 20 height 11
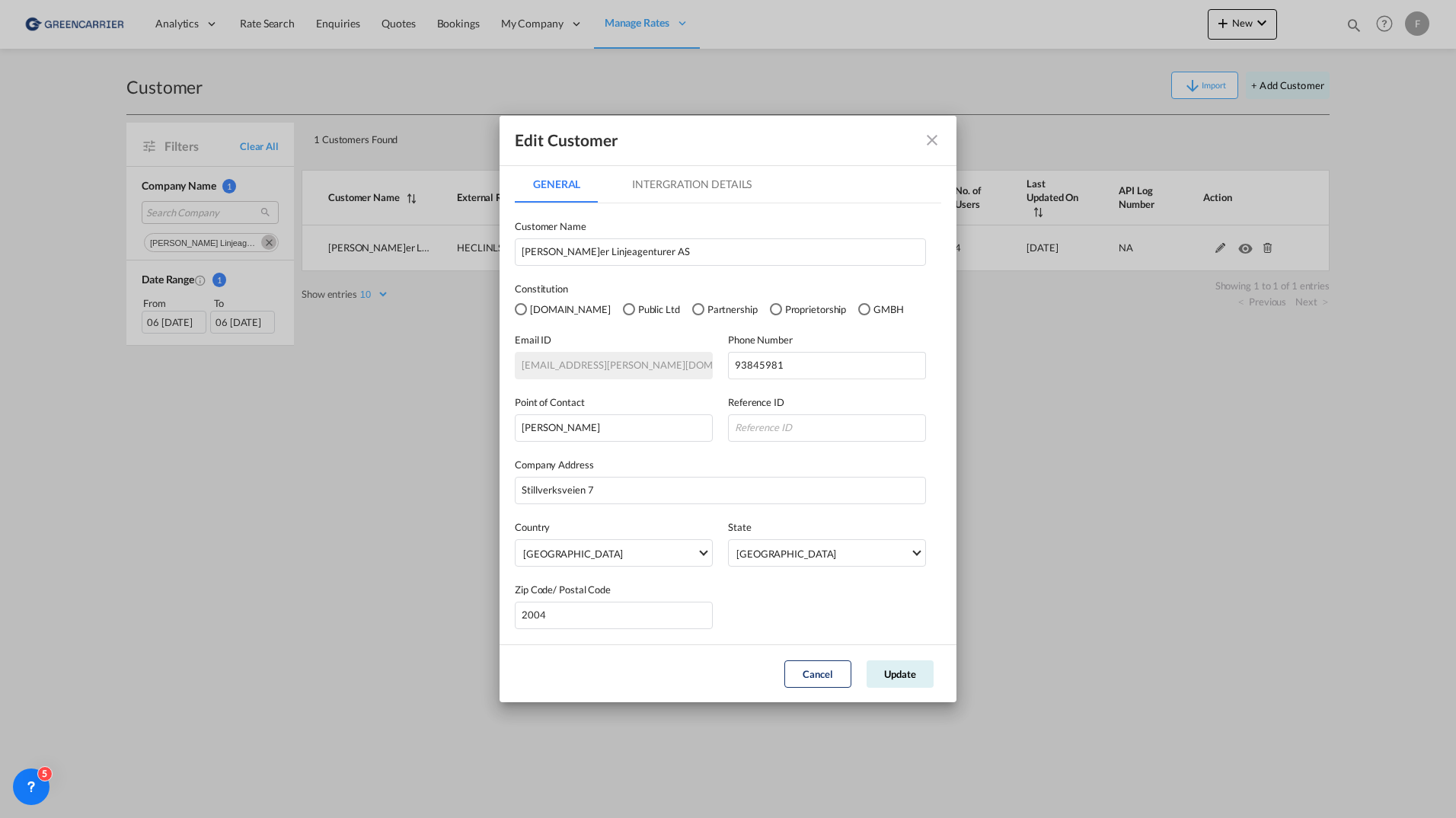
click at [934, 143] on md-icon "icon-close fg-AAA8AD" at bounding box center [932, 140] width 19 height 19
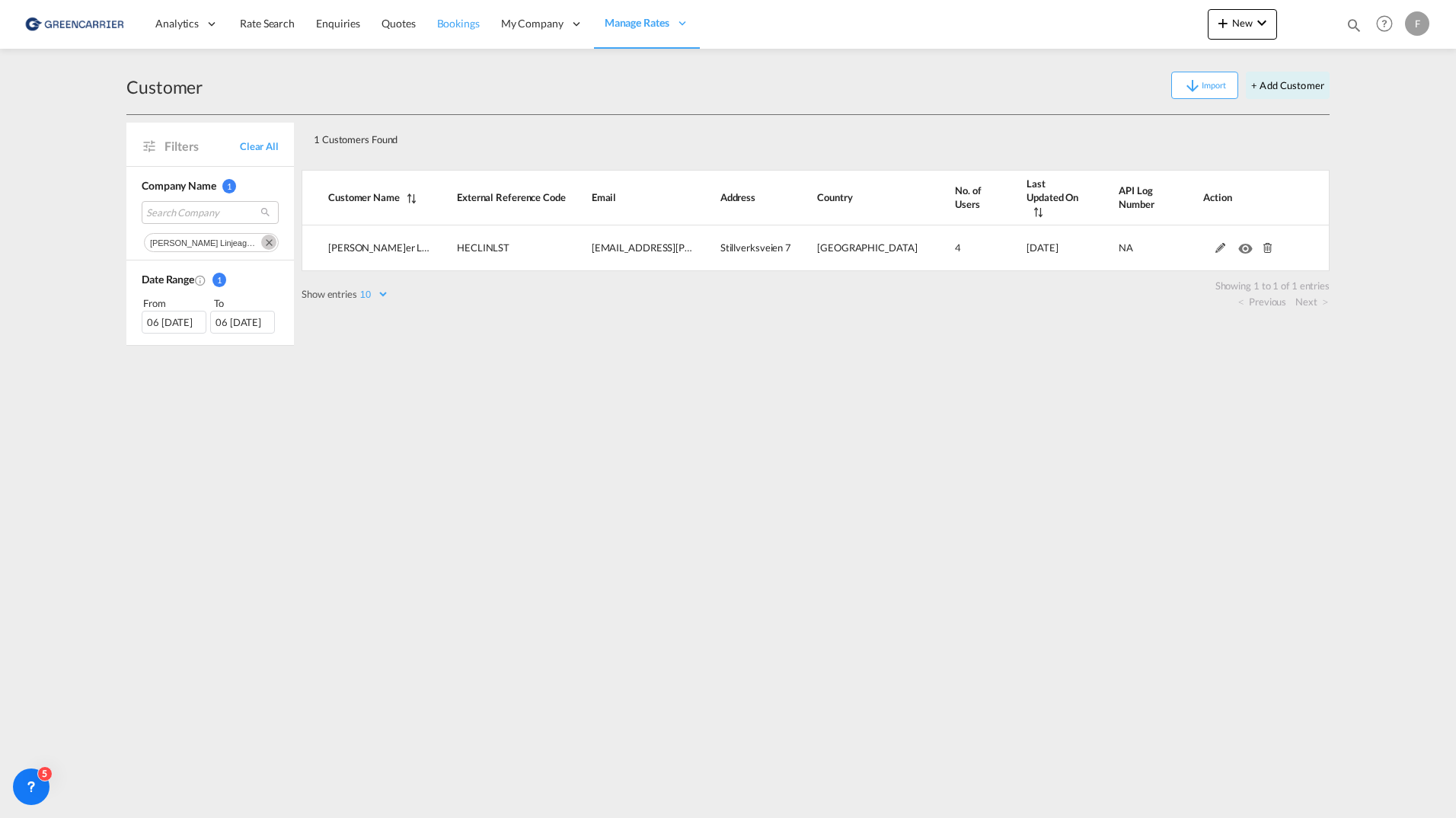
click at [464, 31] on link "Bookings" at bounding box center [458, 24] width 64 height 49
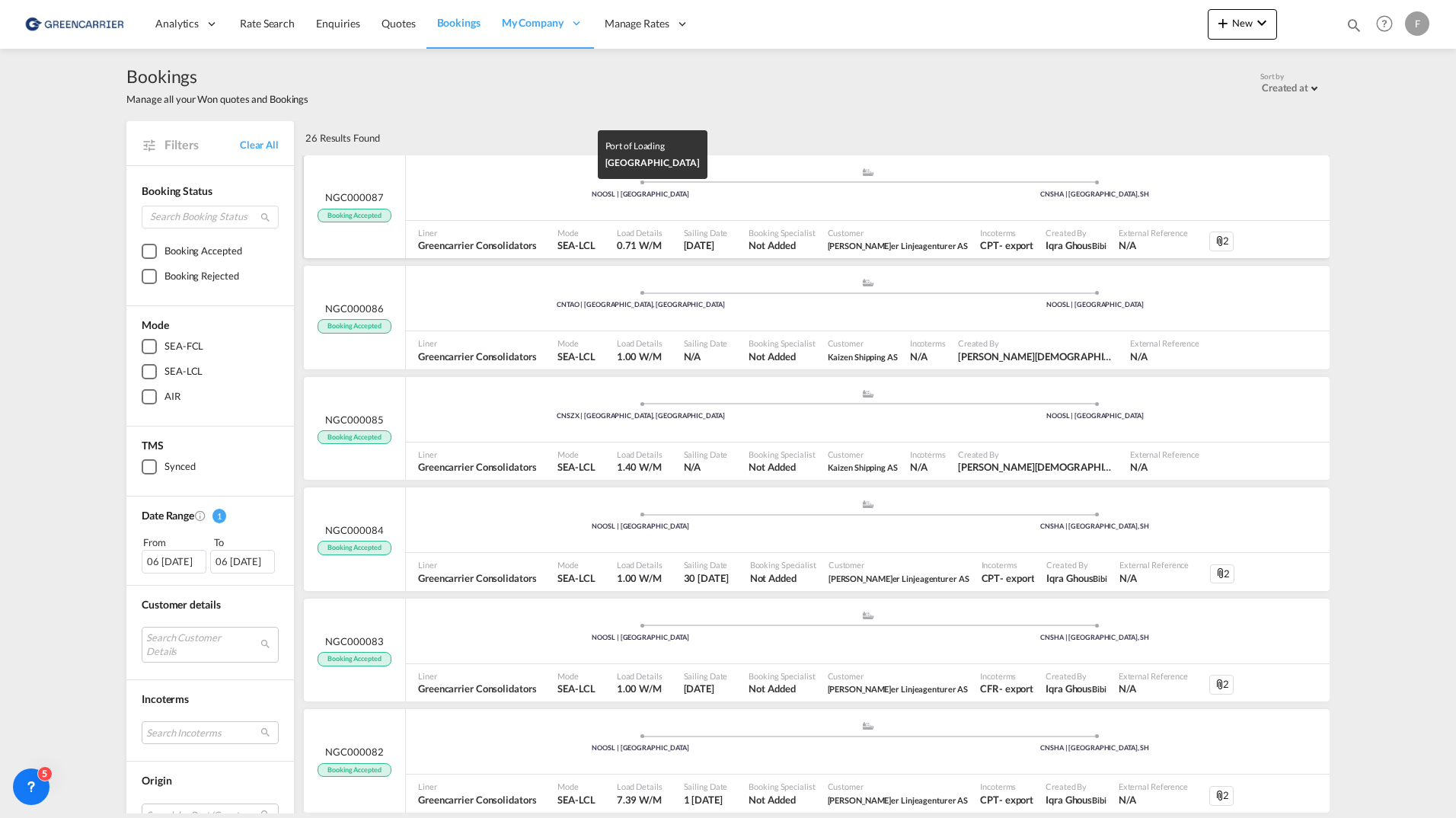
click at [492, 194] on div "NOOSL | [GEOGRAPHIC_DATA]" at bounding box center [641, 194] width 455 height 10
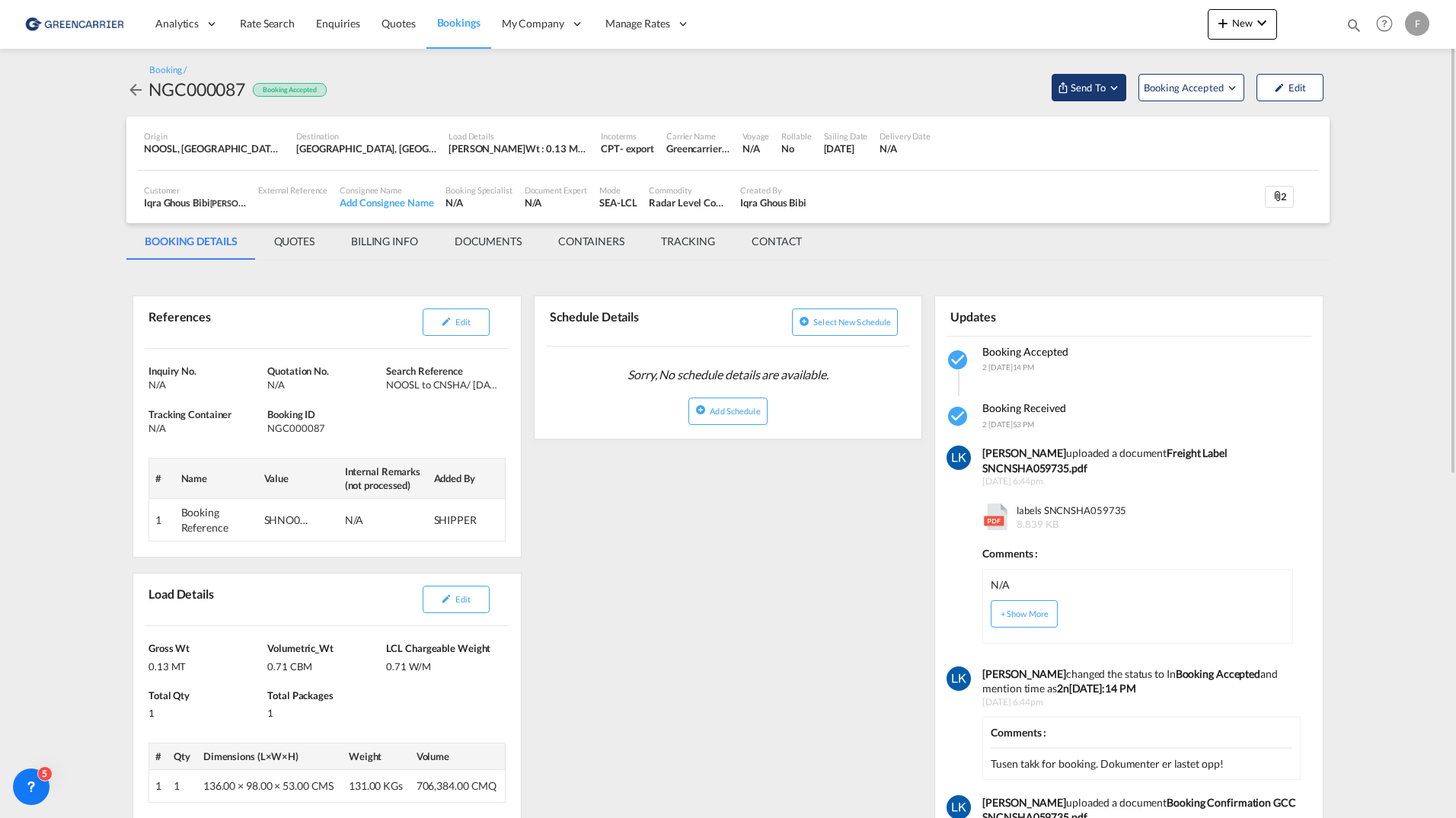
click at [1111, 93] on md-icon "Open demo menu" at bounding box center [1114, 88] width 14 height 14
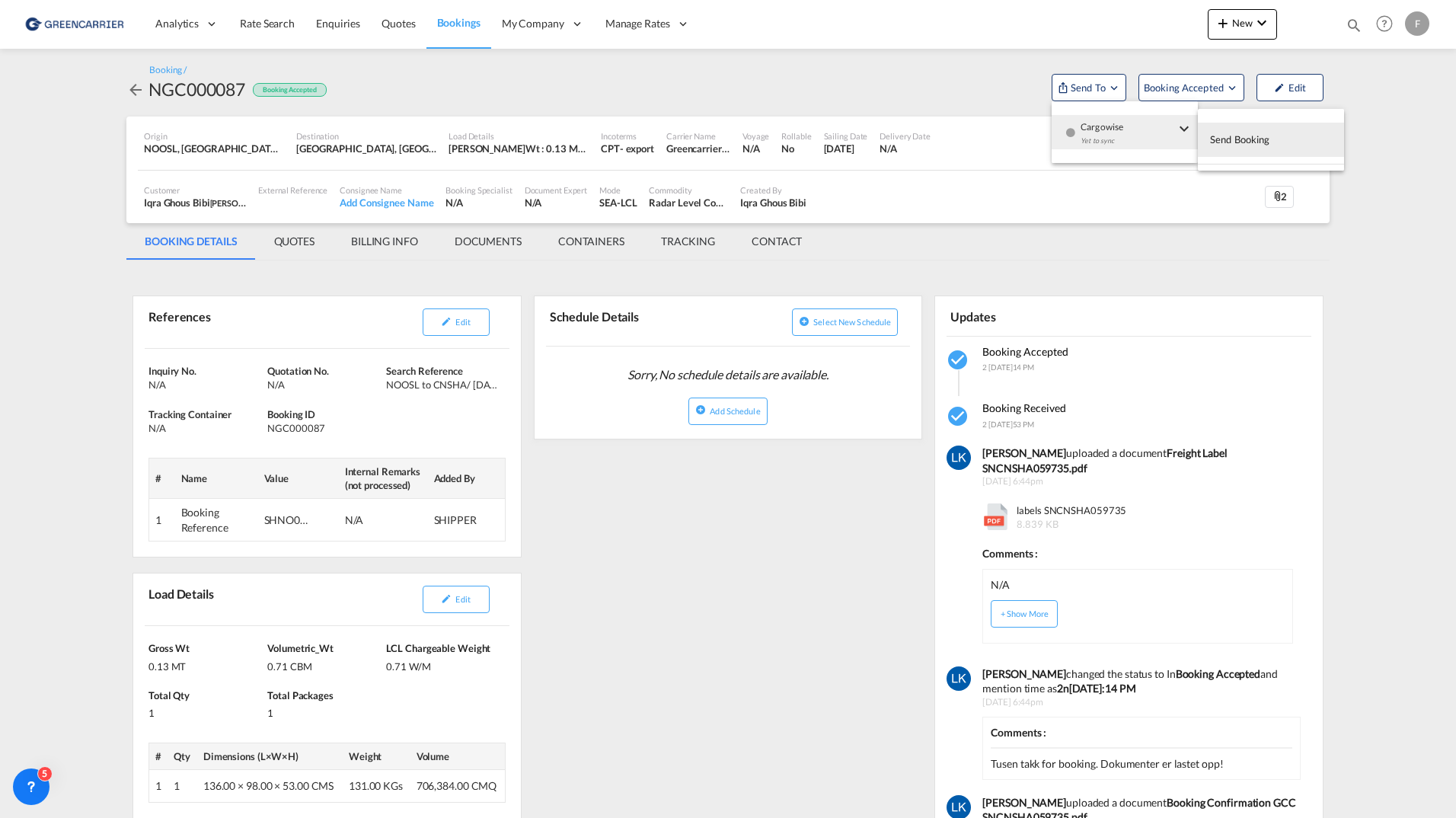
click at [1424, 120] on md-backdrop at bounding box center [728, 409] width 1456 height 818
click at [1357, 186] on md-content "Analytics Reports Dashboard Rate Search Enquiries Quotes Bookings" at bounding box center [728, 409] width 1456 height 818
click at [83, 166] on md-content "Analytics Reports Dashboard Rate Search Enquiries Quotes Bookings" at bounding box center [728, 409] width 1456 height 818
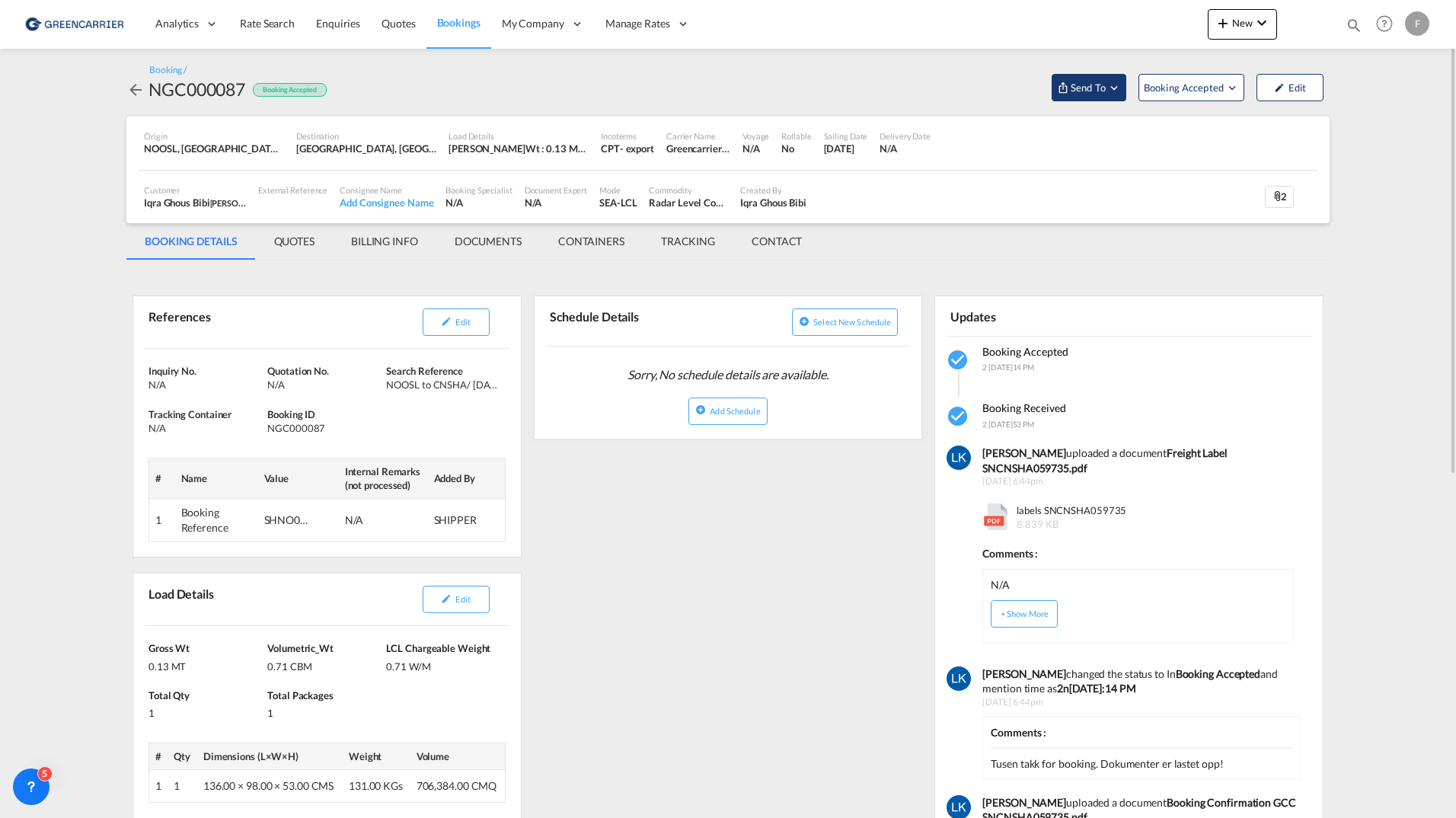
click at [1105, 88] on span "Send To" at bounding box center [1088, 88] width 38 height 15
click at [1233, 136] on span "Send Booking" at bounding box center [1240, 140] width 60 height 25
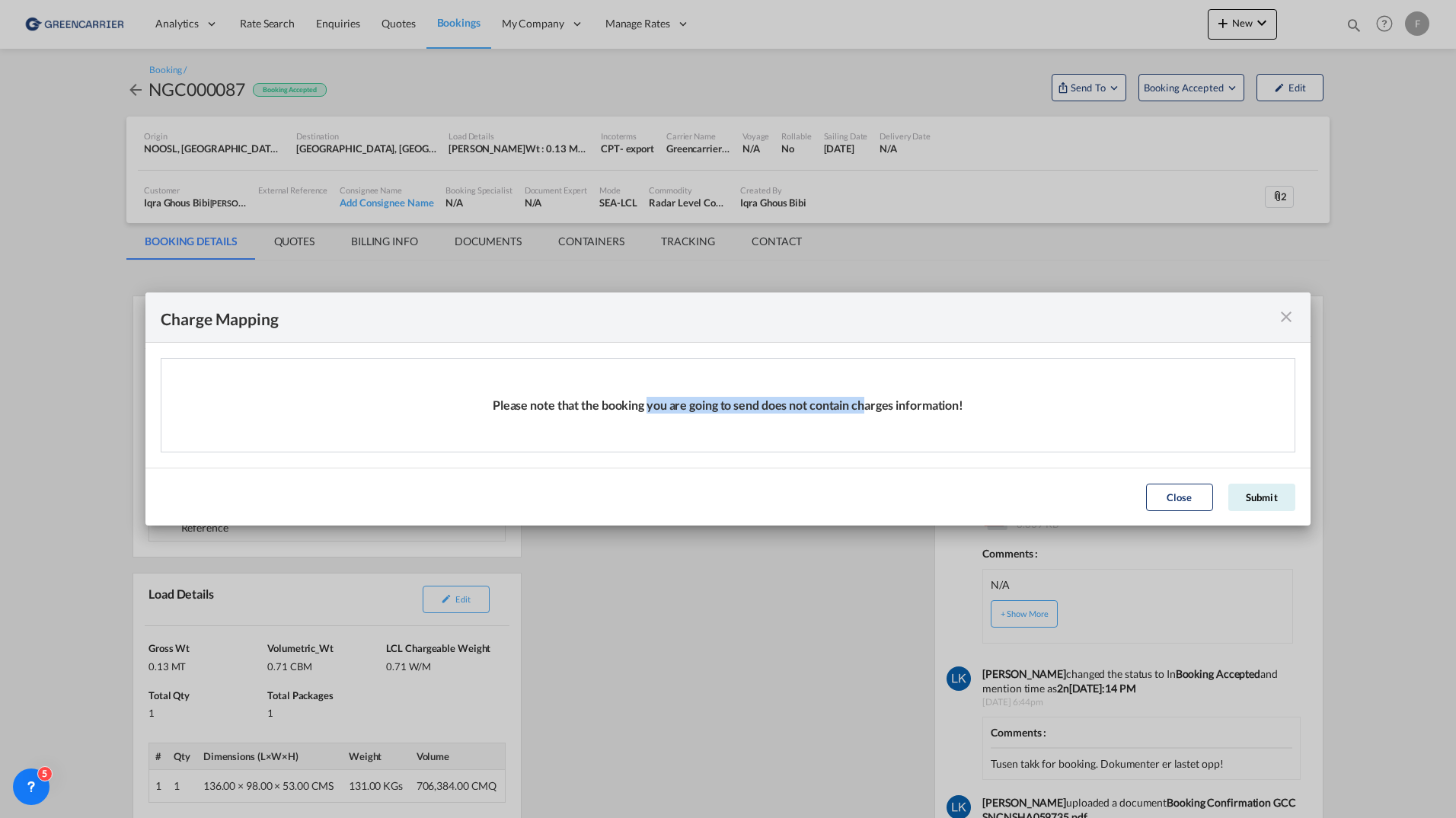
drag, startPoint x: 642, startPoint y: 406, endPoint x: 864, endPoint y: 412, distance: 222.1
click at [864, 412] on div "Please note that the booking you are going to send does not contain charges inf…" at bounding box center [728, 405] width 1134 height 93
click at [1183, 503] on button "Close" at bounding box center [1179, 497] width 67 height 28
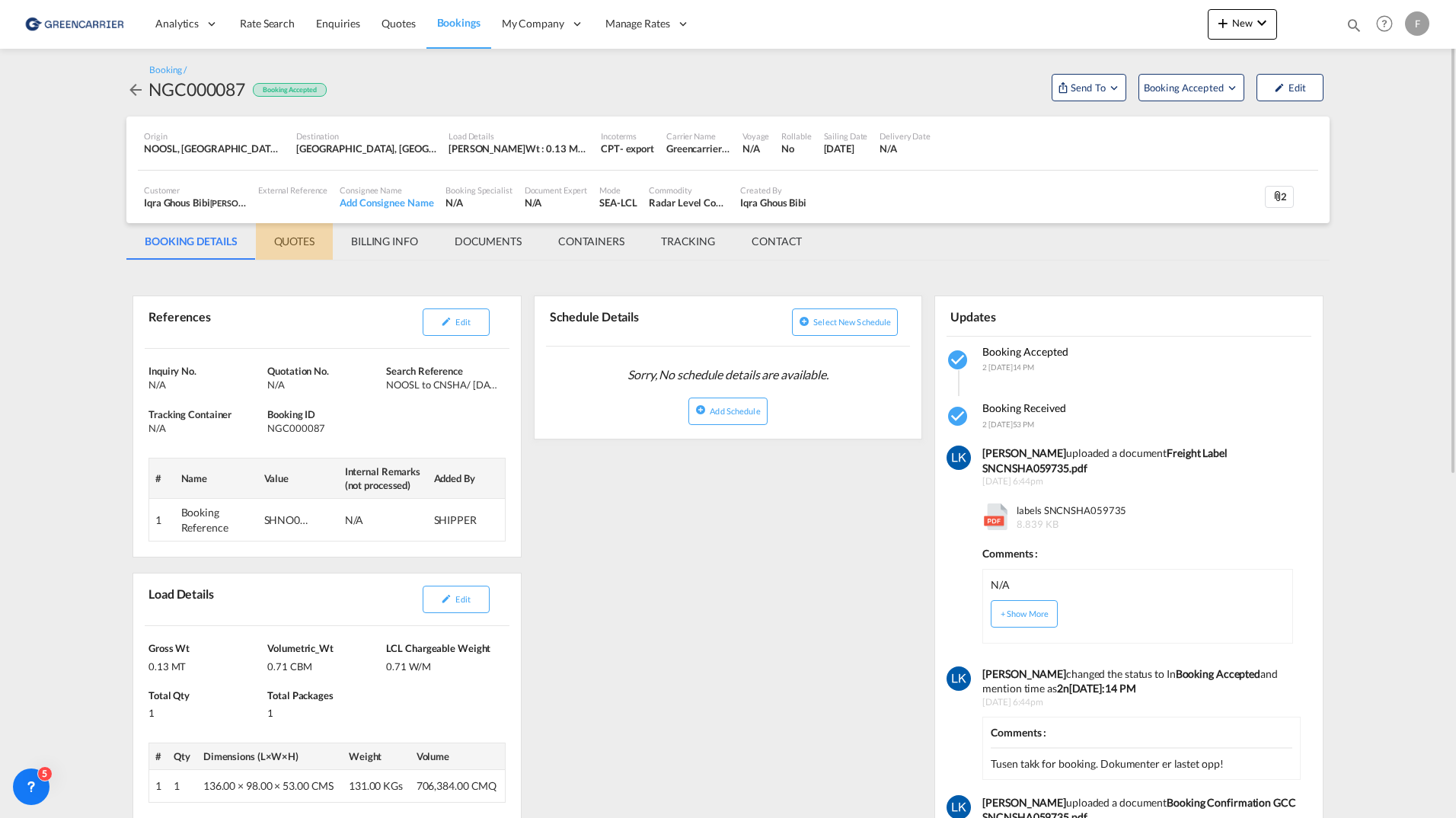
click at [267, 244] on md-tab-item "QUOTES" at bounding box center [295, 241] width 77 height 36
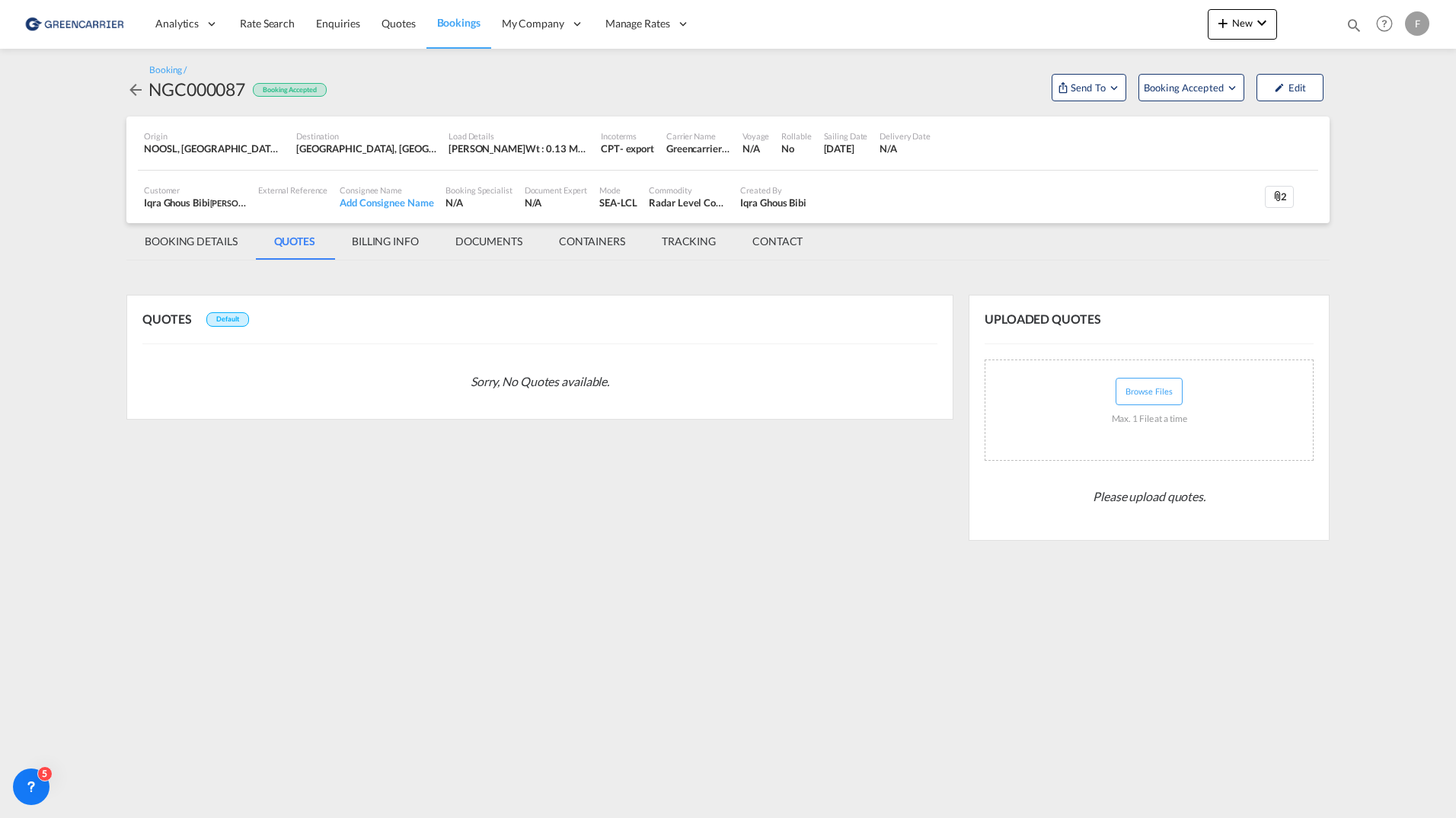
click at [205, 244] on md-tab-item "BOOKING DETAILS" at bounding box center [191, 241] width 130 height 36
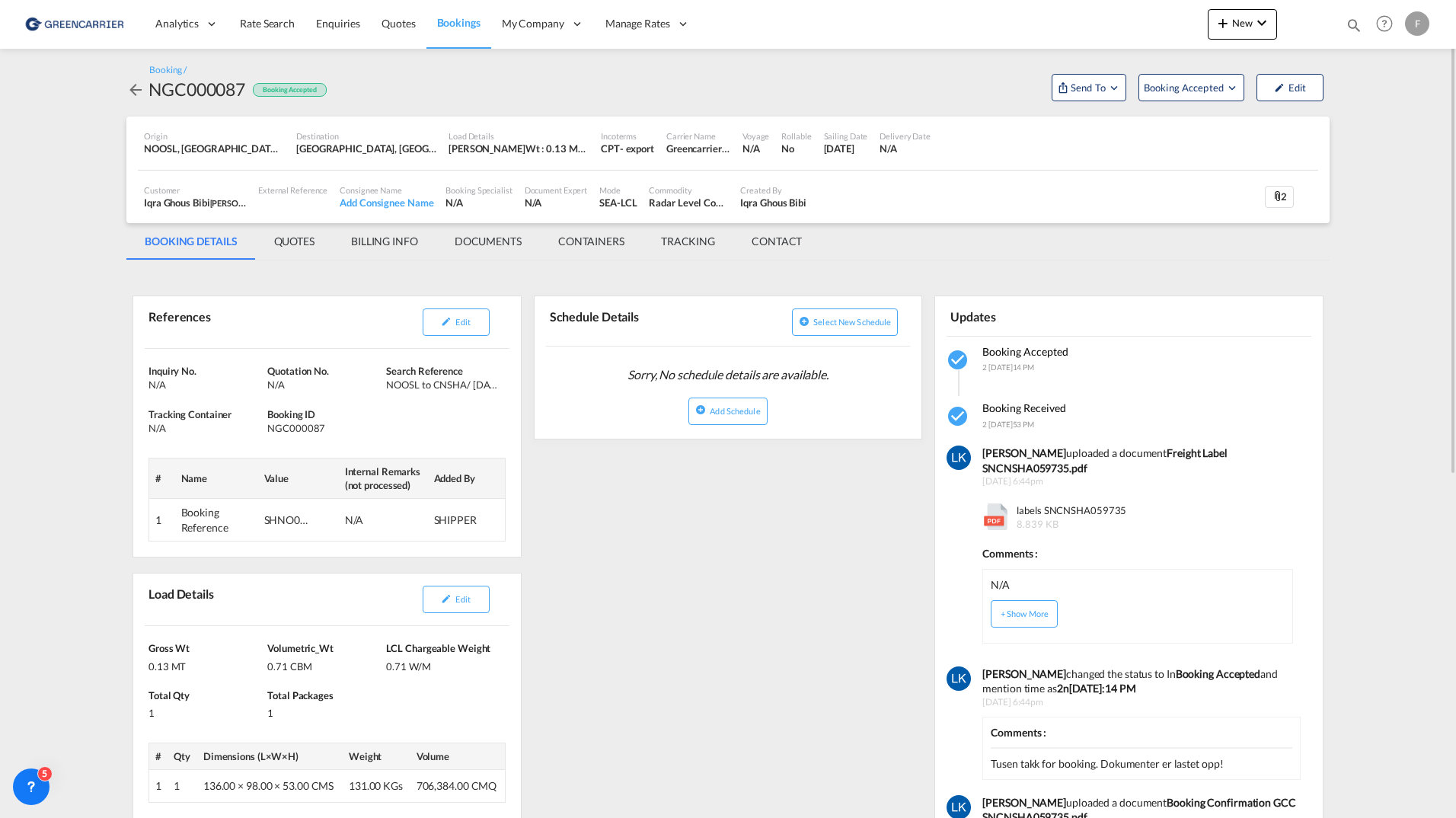
click at [1400, 155] on md-content "Analytics Reports Dashboard Rate Search Enquiries Quotes Bookings" at bounding box center [728, 409] width 1456 height 818
click at [1076, 89] on span "Send To" at bounding box center [1088, 88] width 38 height 15
click at [290, 243] on md-backdrop at bounding box center [728, 409] width 1456 height 818
click at [290, 243] on md-tab-item "QUOTES" at bounding box center [295, 241] width 77 height 36
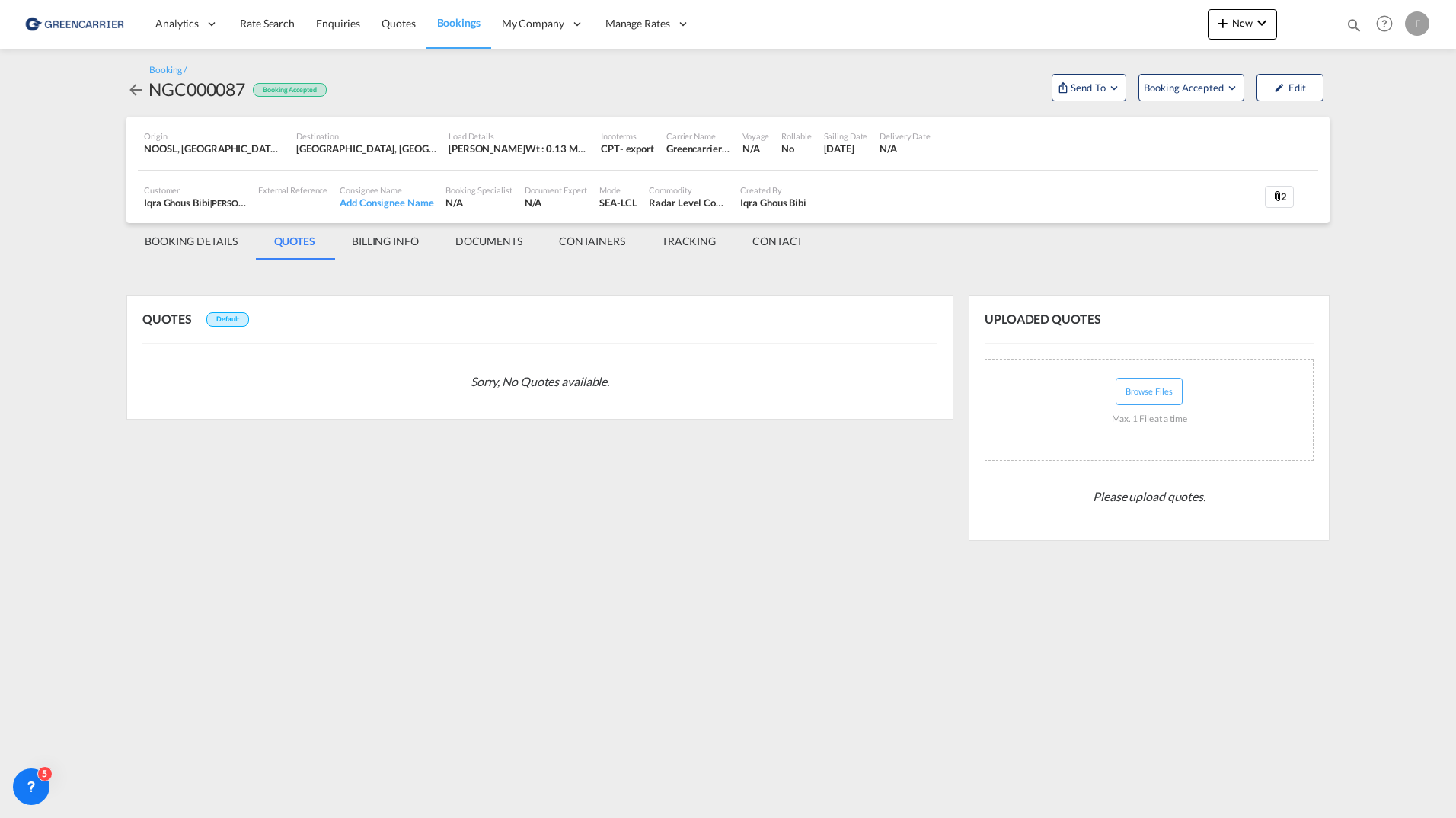
drag, startPoint x: 290, startPoint y: 243, endPoint x: 220, endPoint y: 233, distance: 70.7
click at [220, 233] on md-tab-item "BOOKING DETAILS" at bounding box center [191, 241] width 130 height 36
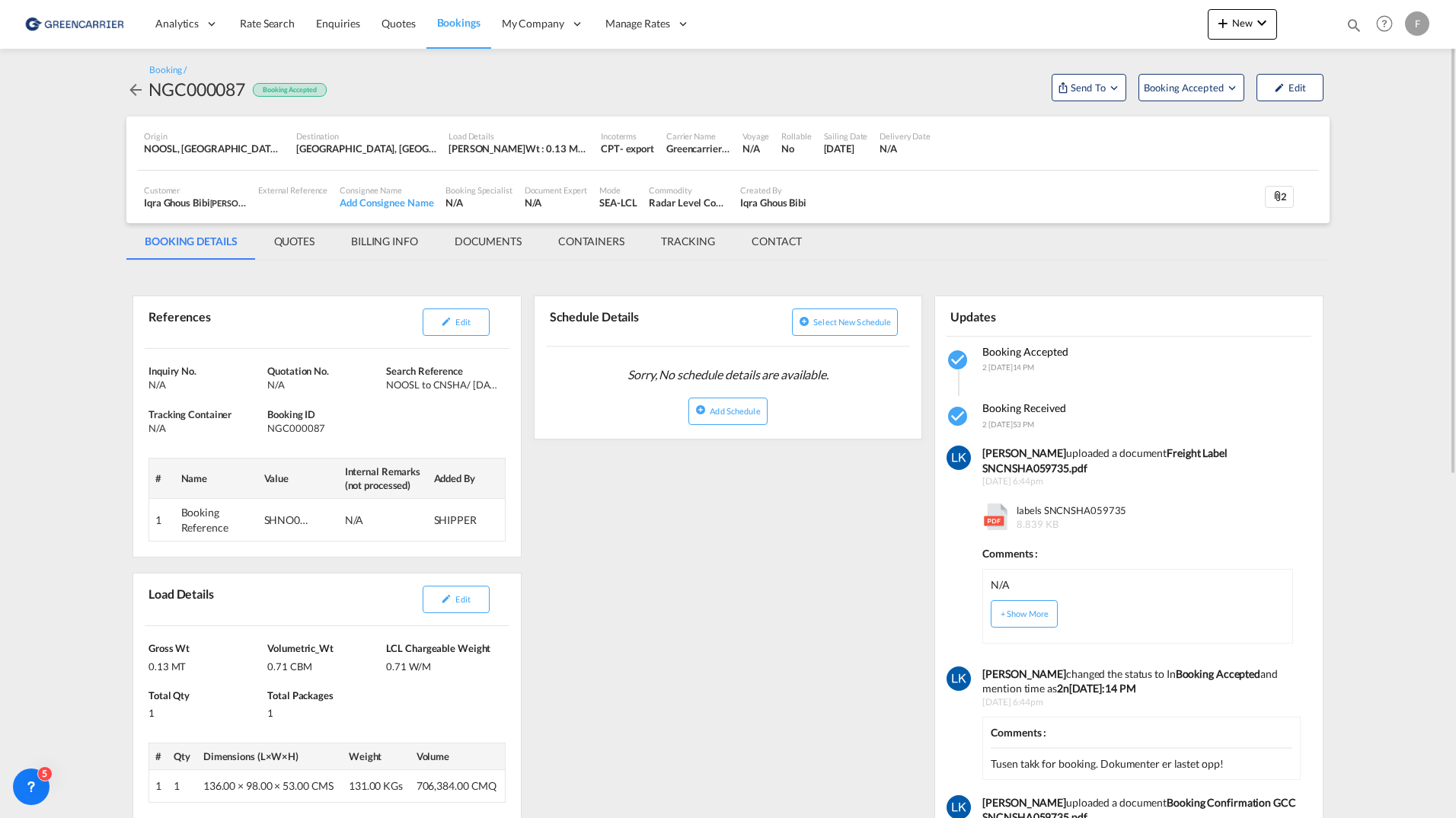
click at [78, 126] on md-content "Analytics Reports Dashboard Rate Search Enquiries Quotes Bookings" at bounding box center [728, 409] width 1456 height 818
click at [1187, 91] on span "Booking Accepted" at bounding box center [1185, 88] width 82 height 15
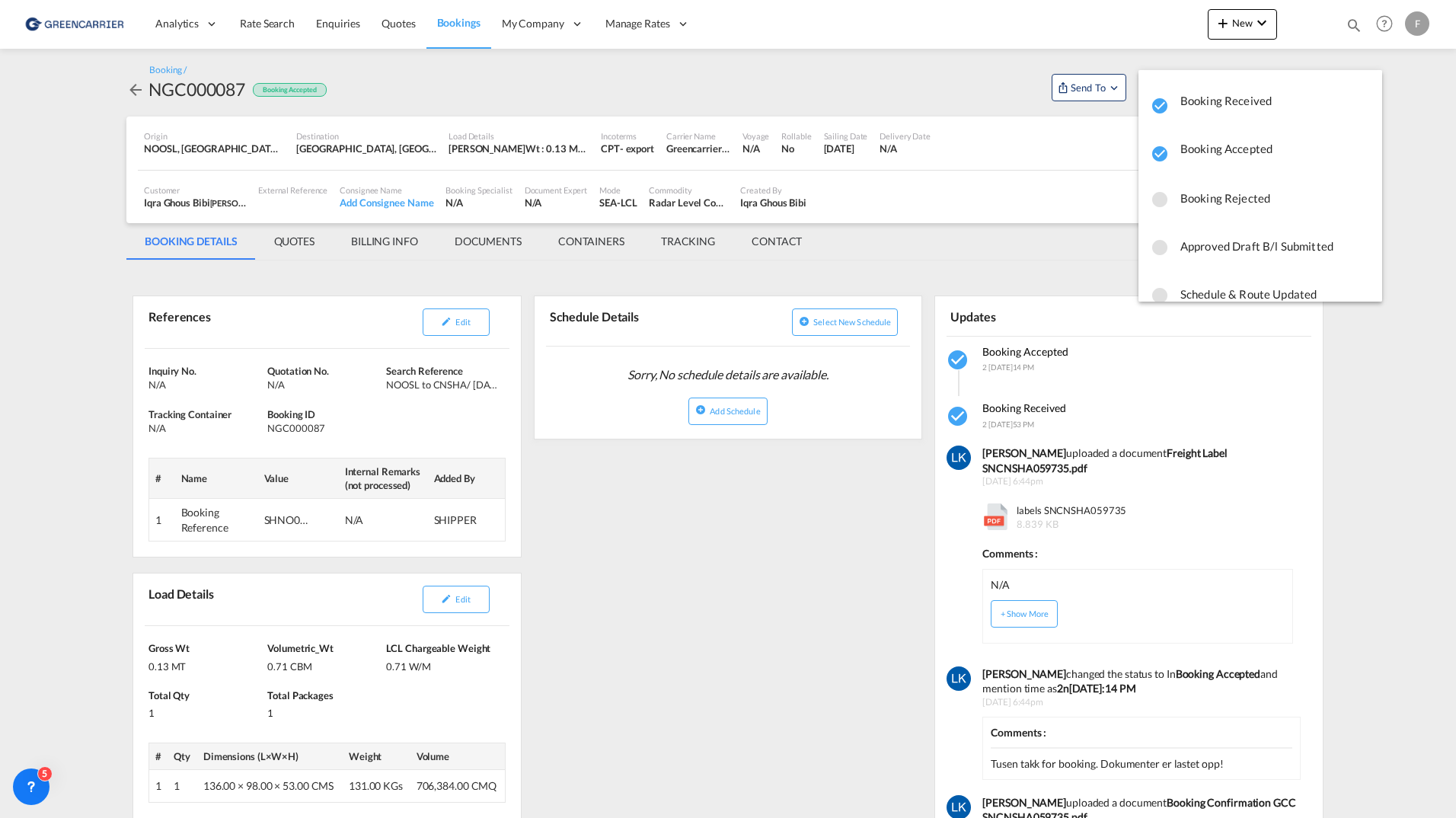
click at [923, 88] on md-backdrop at bounding box center [728, 409] width 1456 height 818
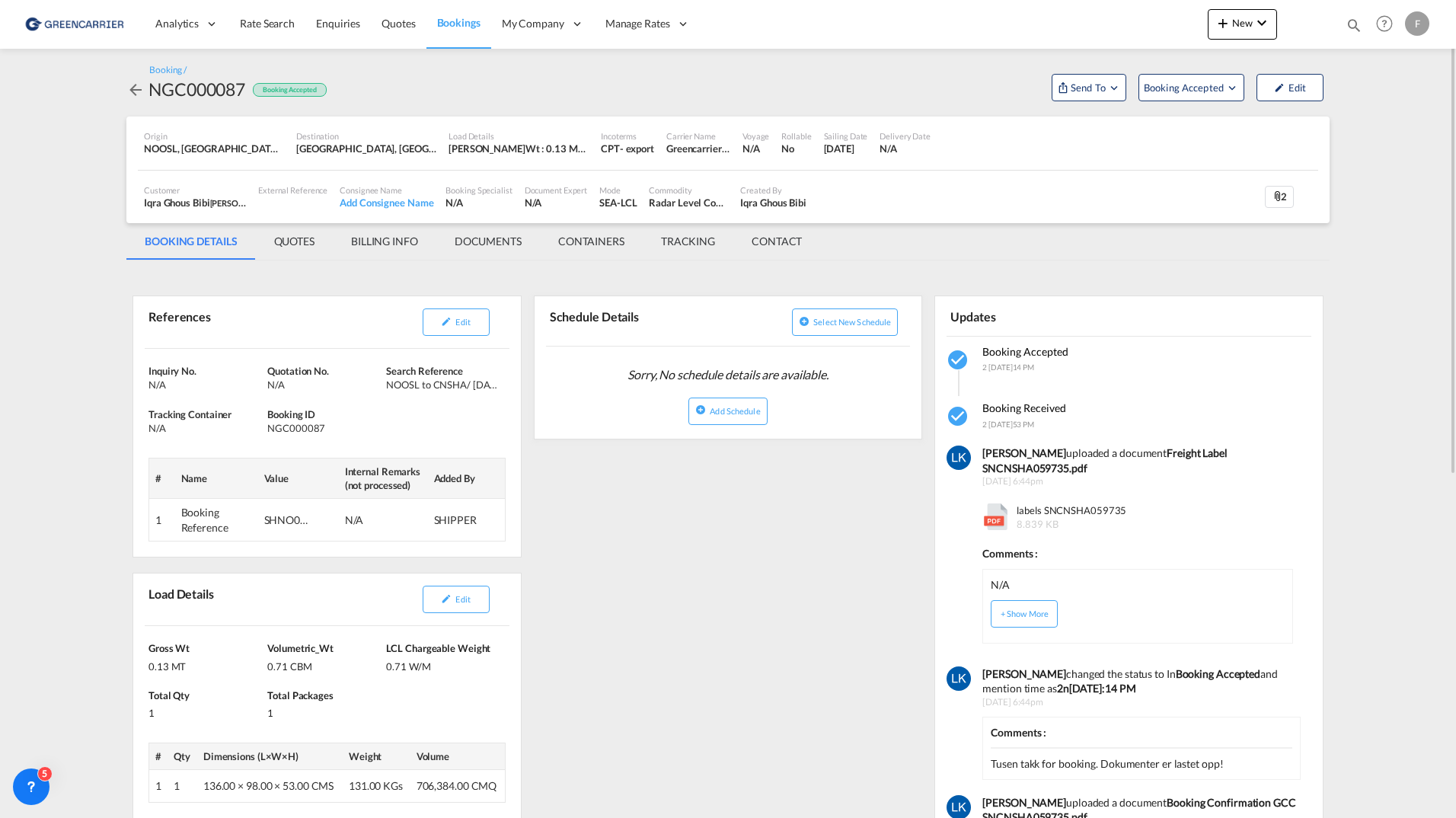
click at [1383, 270] on md-content "Analytics Reports Dashboard Rate Search Enquiries Quotes Bookings" at bounding box center [728, 409] width 1456 height 818
click at [1078, 87] on span "Send To" at bounding box center [1088, 88] width 38 height 15
click at [1271, 137] on button "Send Booking" at bounding box center [1272, 140] width 147 height 34
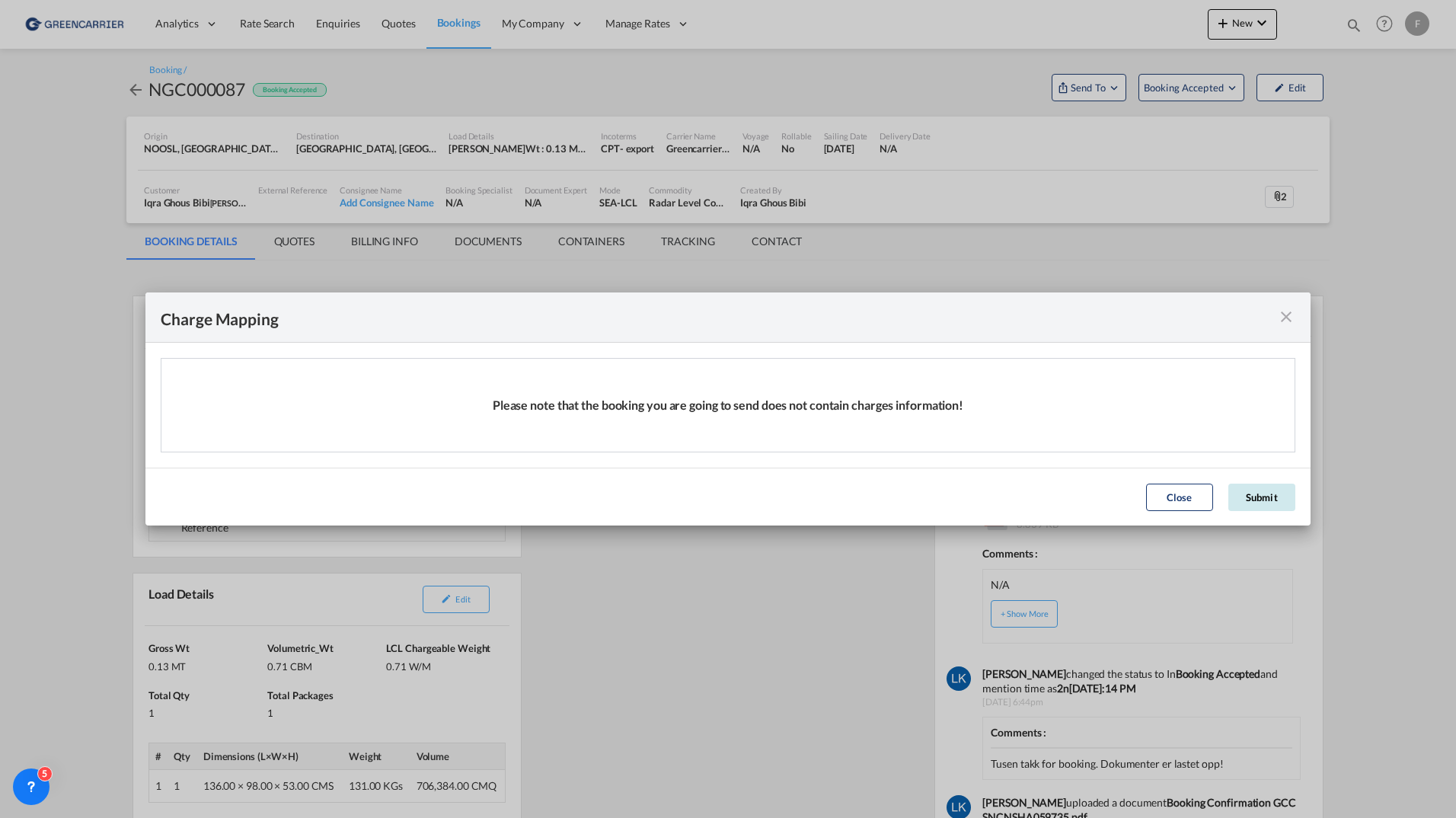
click at [1283, 508] on button "Submit" at bounding box center [1262, 497] width 67 height 28
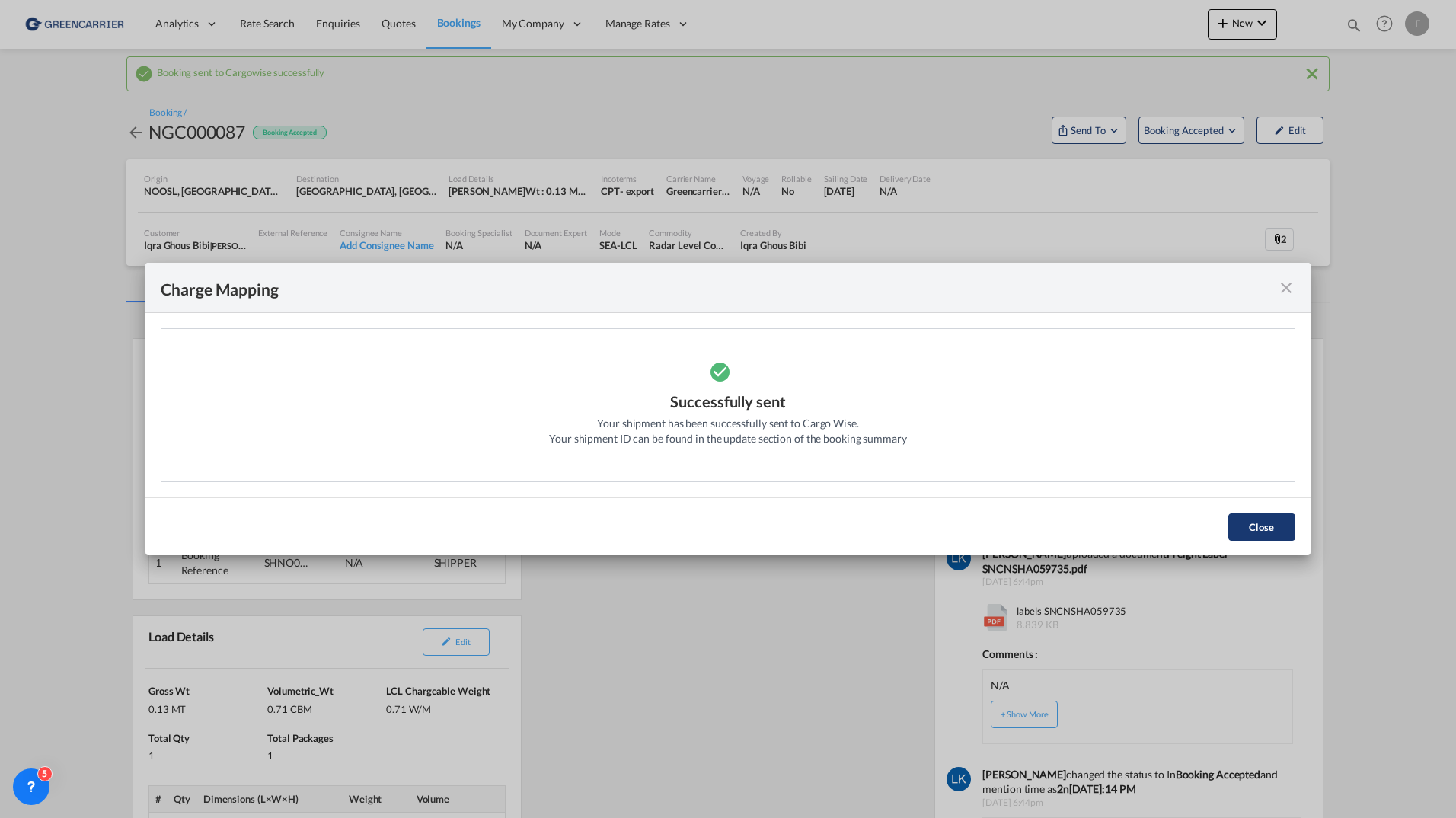
click at [1245, 523] on button "Close" at bounding box center [1262, 527] width 67 height 28
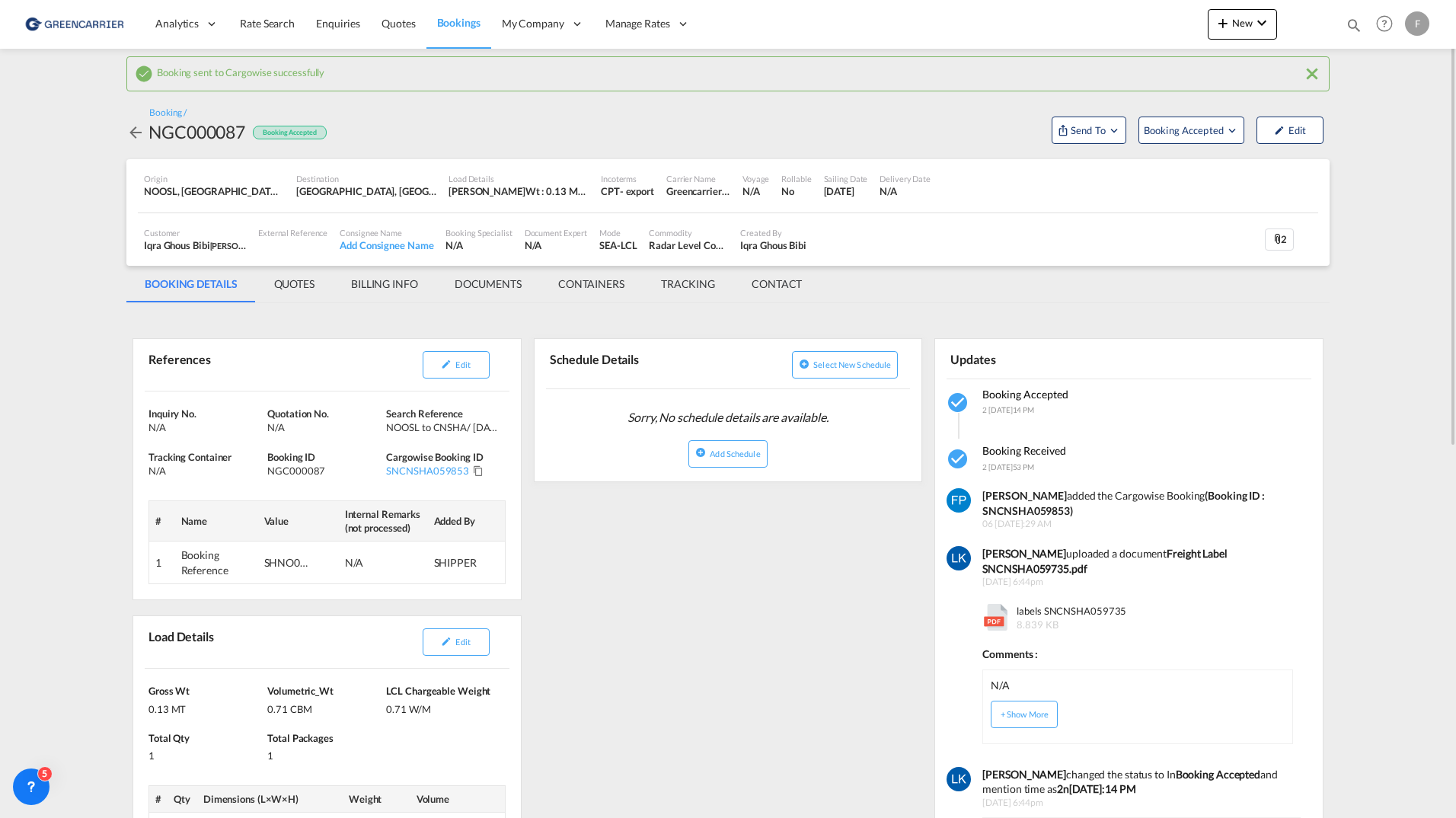
click at [198, 127] on div "NGC000087" at bounding box center [197, 132] width 96 height 25
copy div "NGC000087"
click at [473, 473] on md-icon "Click to Copy" at bounding box center [478, 470] width 11 height 11
